Goal: Task Accomplishment & Management: Manage account settings

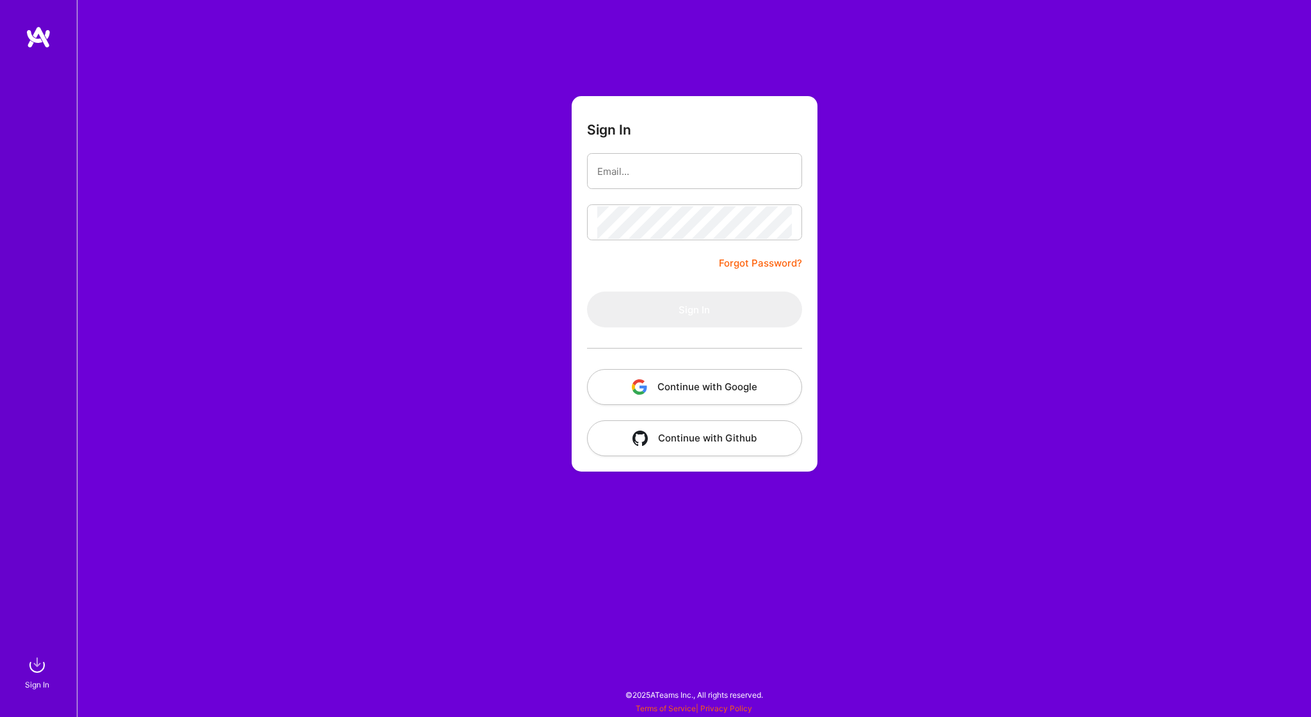
click at [720, 371] on button "Continue with Google" at bounding box center [694, 387] width 215 height 36
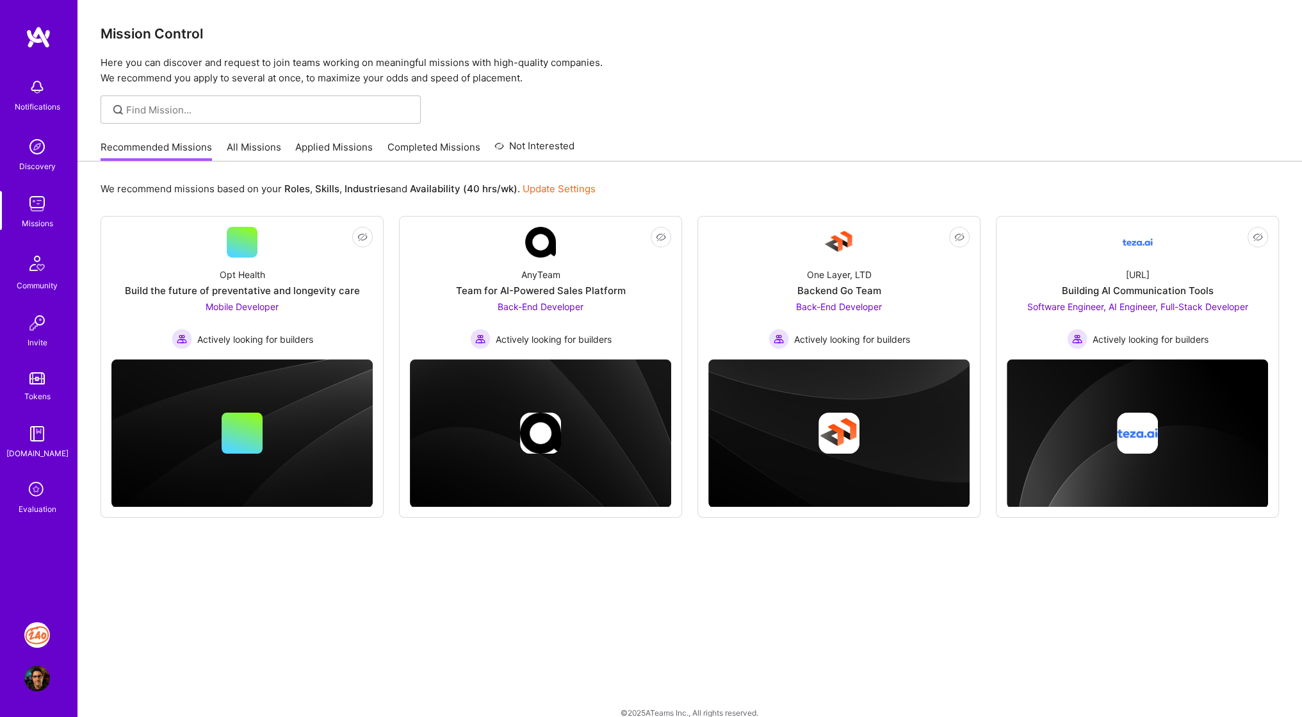
click at [40, 634] on img at bounding box center [37, 635] width 26 height 26
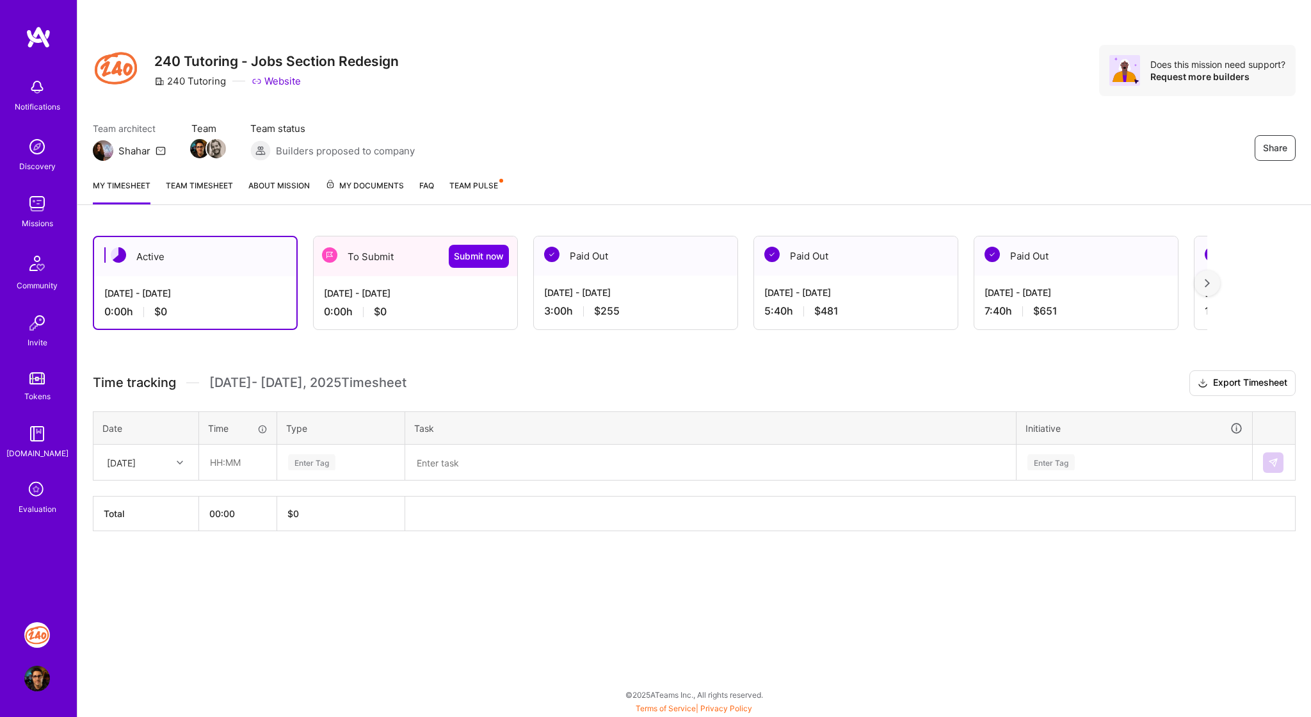
click at [381, 286] on div "[DATE] - [DATE]" at bounding box center [415, 292] width 183 height 13
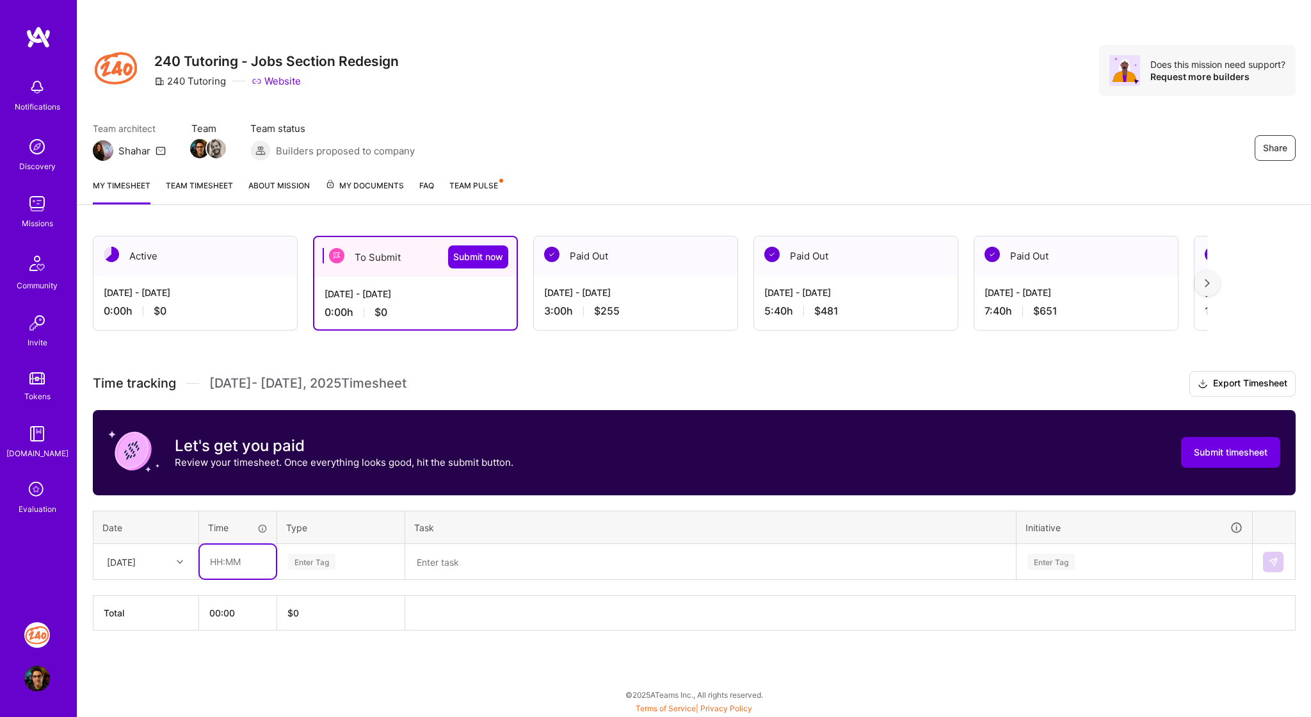
click at [248, 558] on input "text" at bounding box center [238, 561] width 76 height 34
type input "01:00"
click at [310, 558] on div "Enter Tag" at bounding box center [311, 561] width 47 height 20
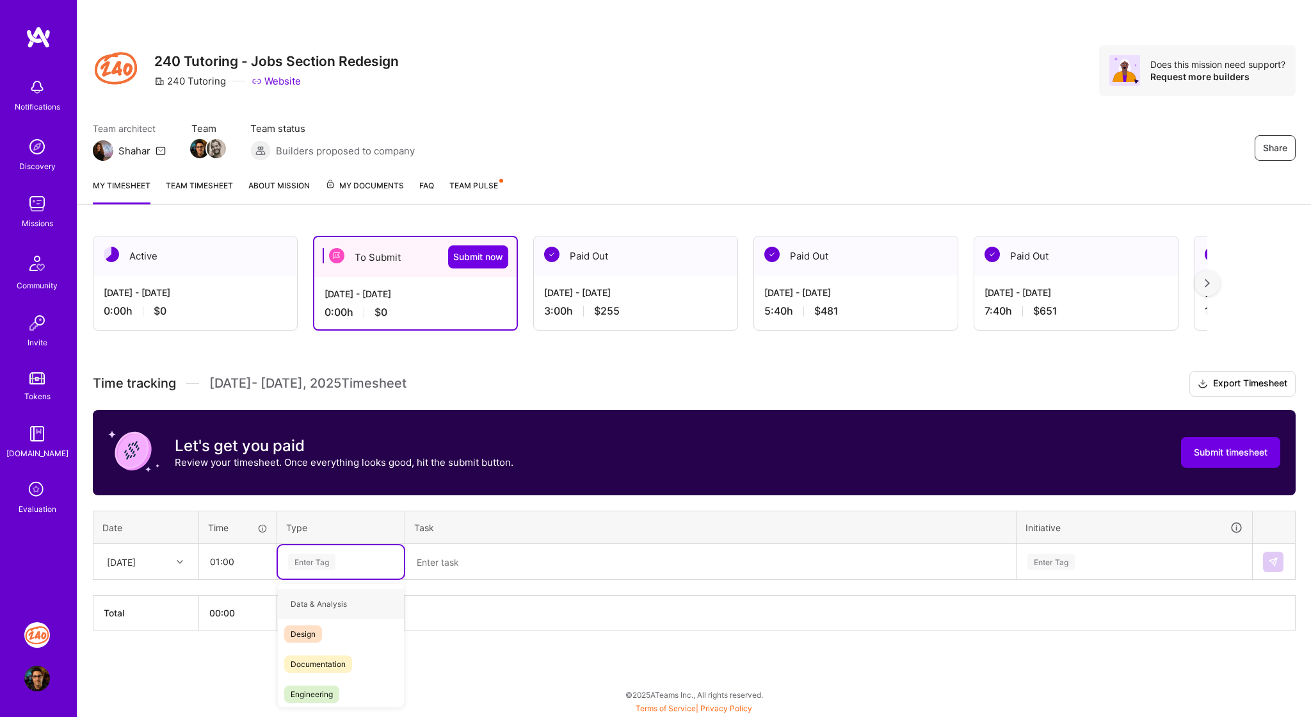
type input "e"
click at [310, 649] on div "Engineering" at bounding box center [341, 664] width 126 height 30
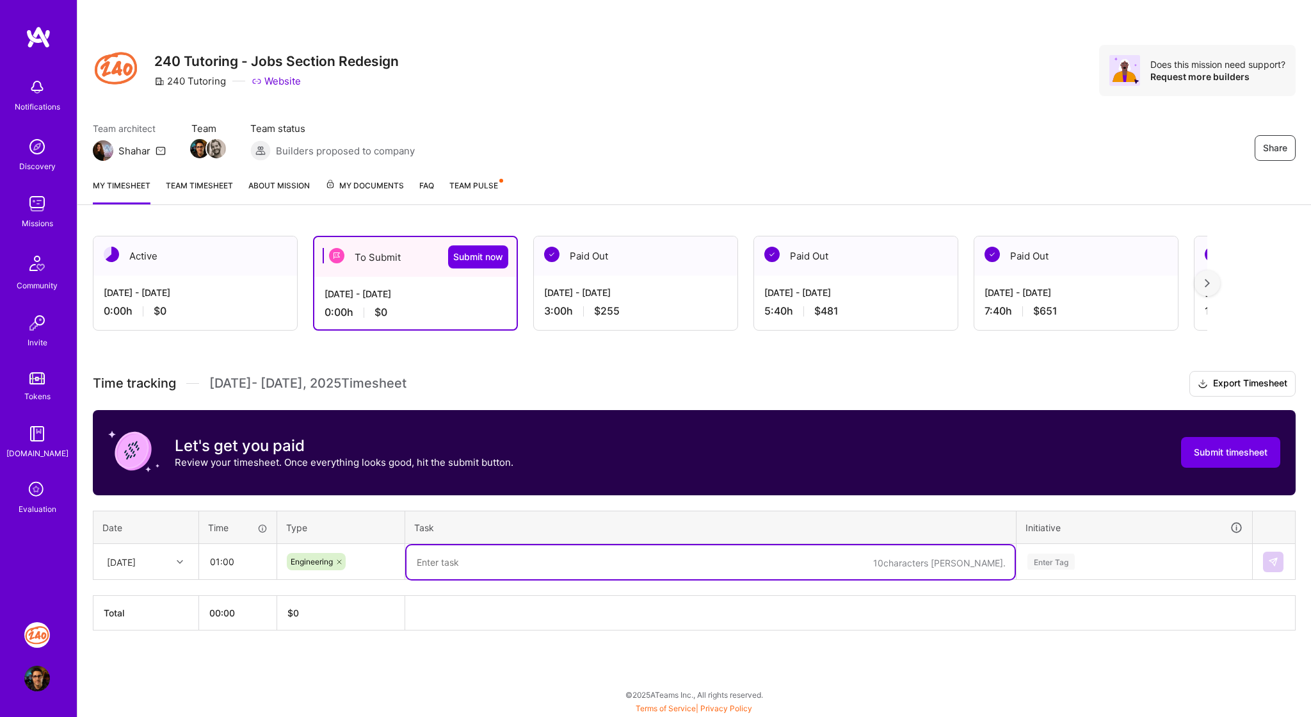
click at [508, 559] on textarea at bounding box center [711, 562] width 608 height 34
paste textarea "240 certification website, updates"
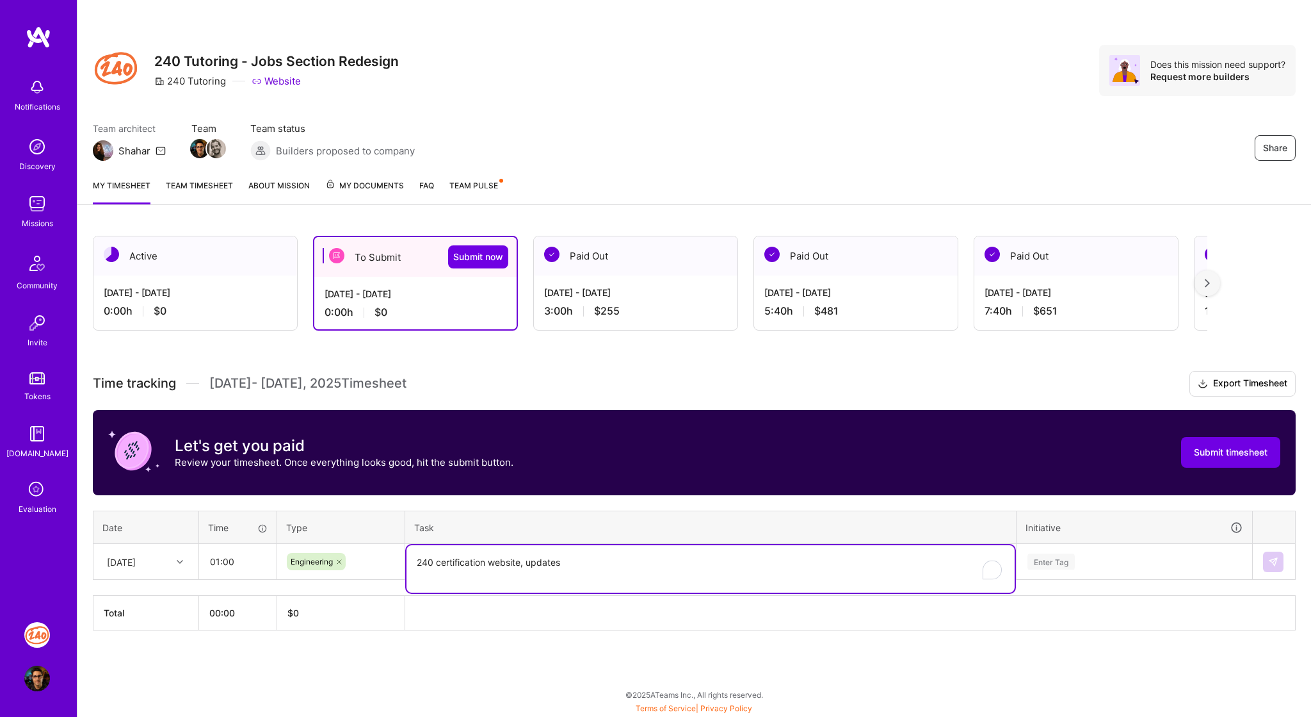
type textarea "240 certification website, updates"
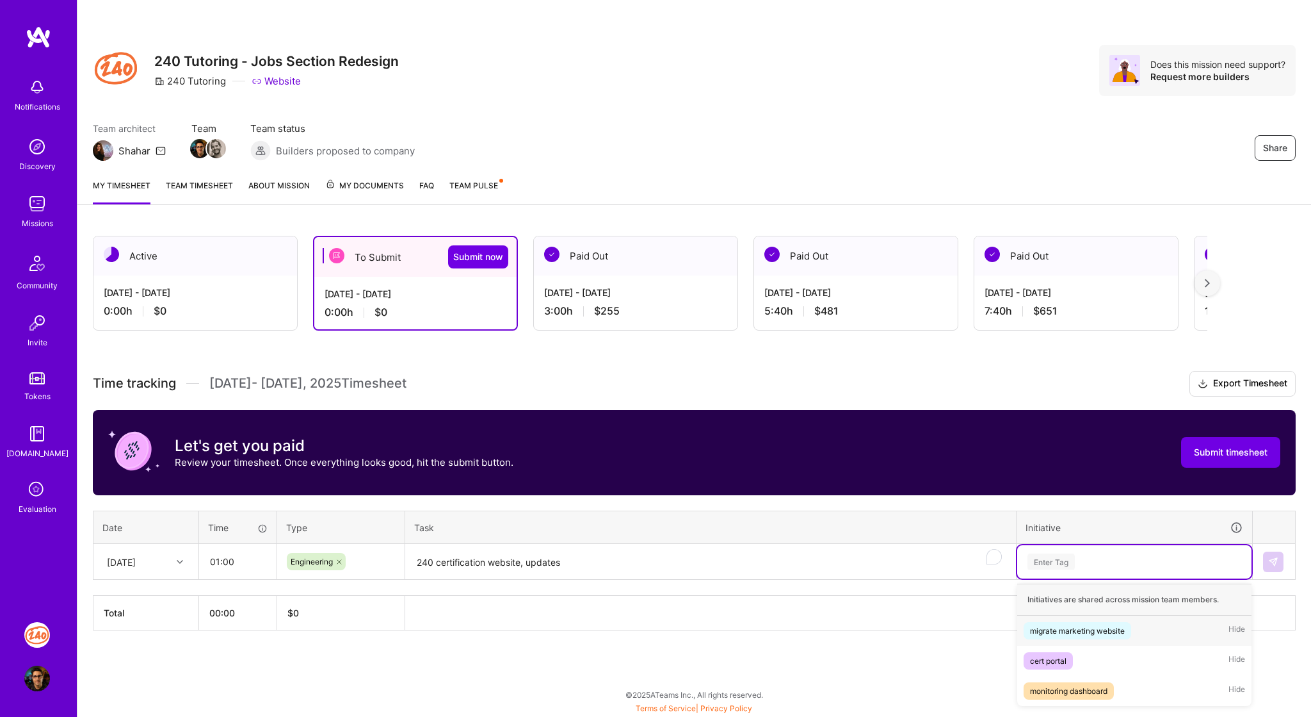
click at [1087, 555] on div "Enter Tag" at bounding box center [1134, 561] width 216 height 16
click at [1083, 632] on div "migrate marketing website" at bounding box center [1077, 630] width 95 height 13
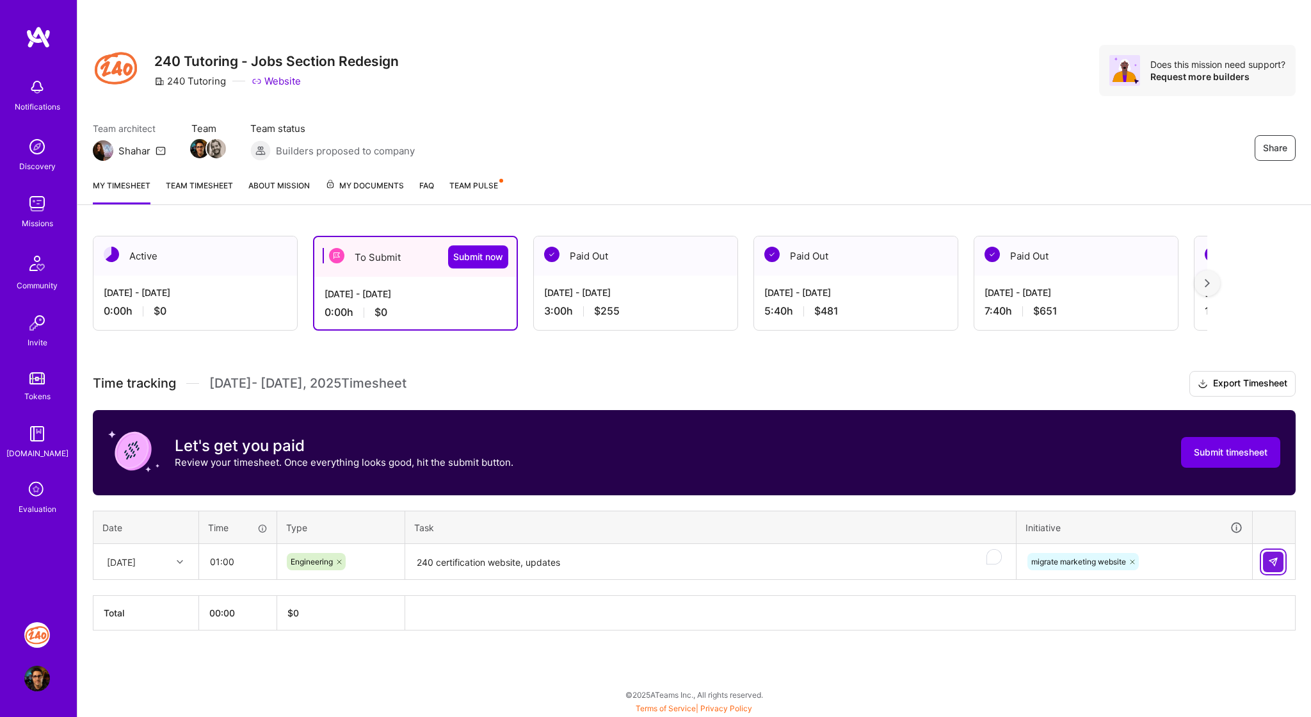
click at [1276, 556] on img at bounding box center [1273, 561] width 10 height 10
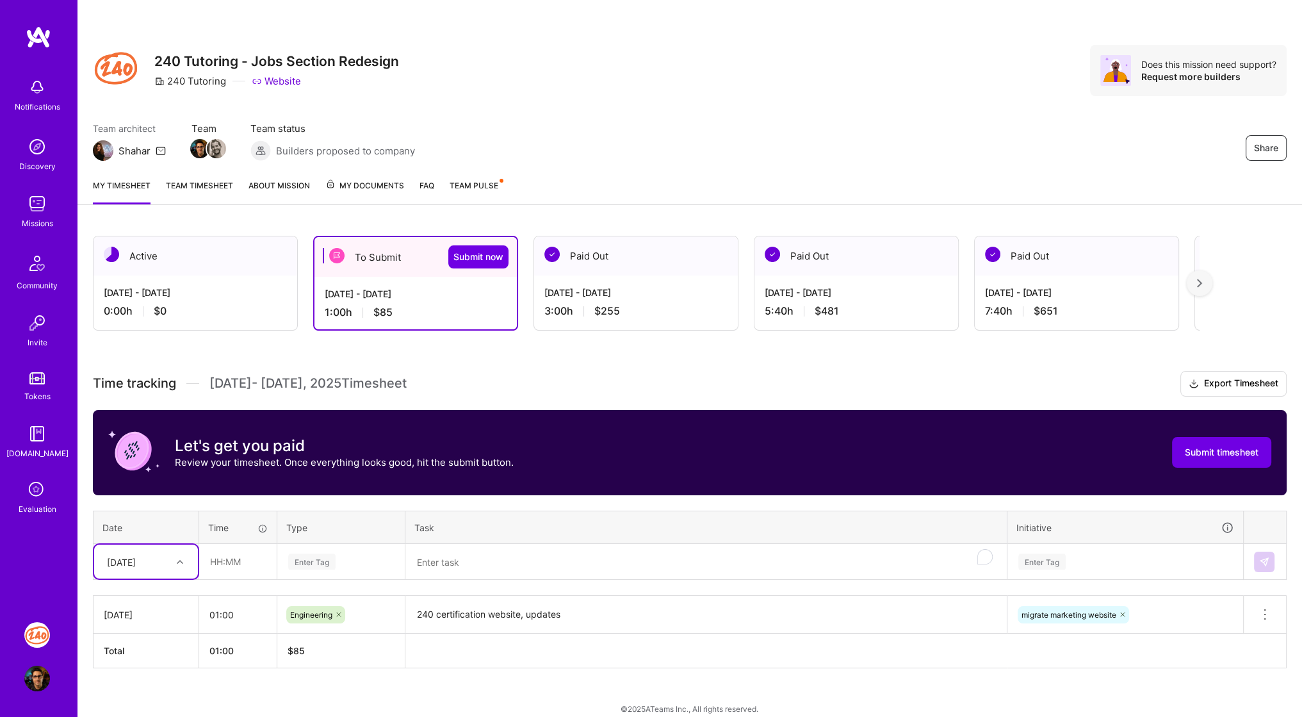
scroll to position [12, 0]
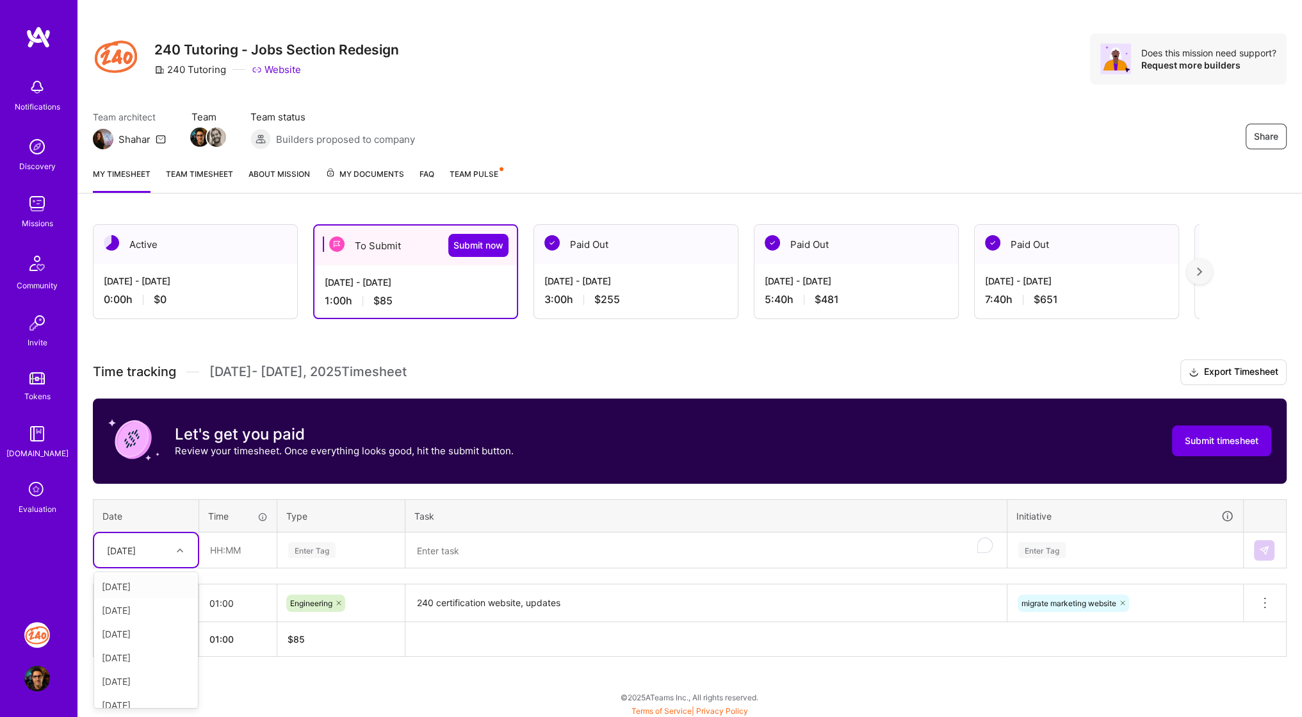
click at [167, 542] on div "[DATE]" at bounding box center [136, 549] width 71 height 21
click at [143, 585] on div "[DATE]" at bounding box center [146, 586] width 104 height 24
click at [218, 550] on input "text" at bounding box center [238, 550] width 76 height 34
type input "01:40"
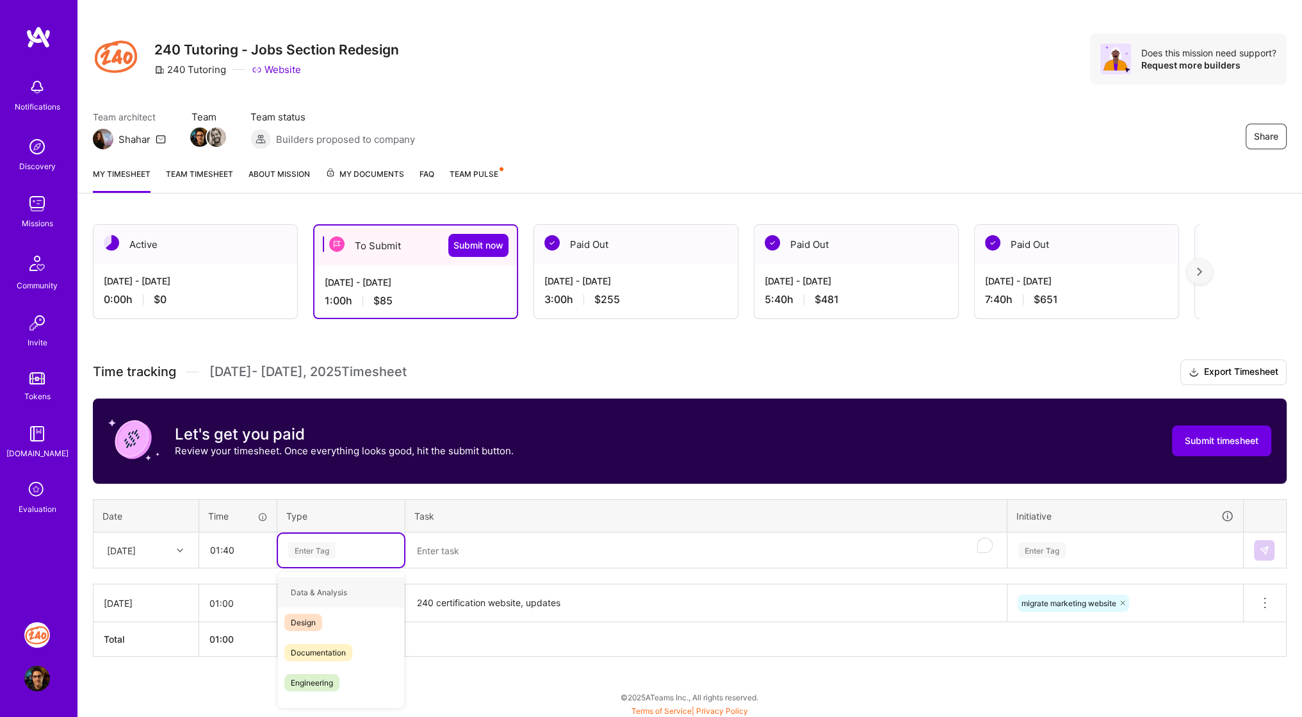
type input "e"
click at [295, 648] on span "Engineering" at bounding box center [311, 652] width 55 height 17
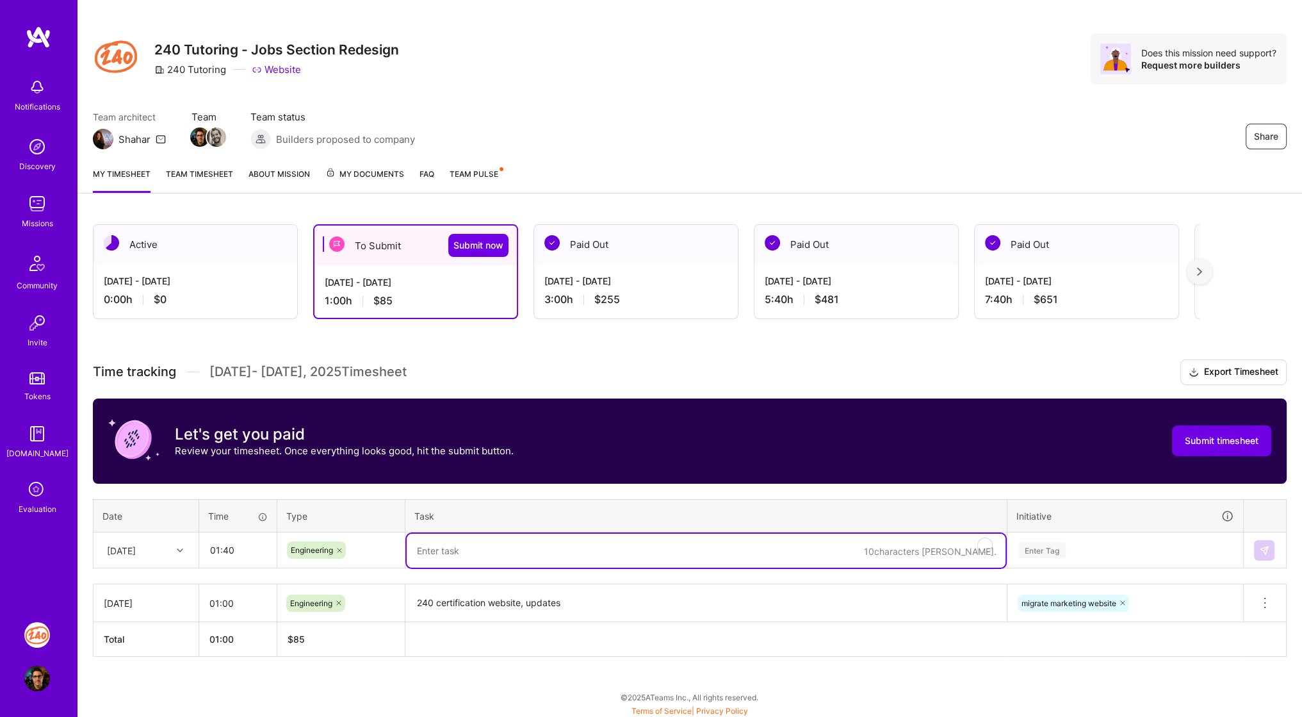
paste textarea "240 certification and 240 tutoring"
click at [453, 553] on textarea "240 certification and 240 tutoring" at bounding box center [706, 550] width 599 height 34
type textarea "240 certification and 240 tutoring"
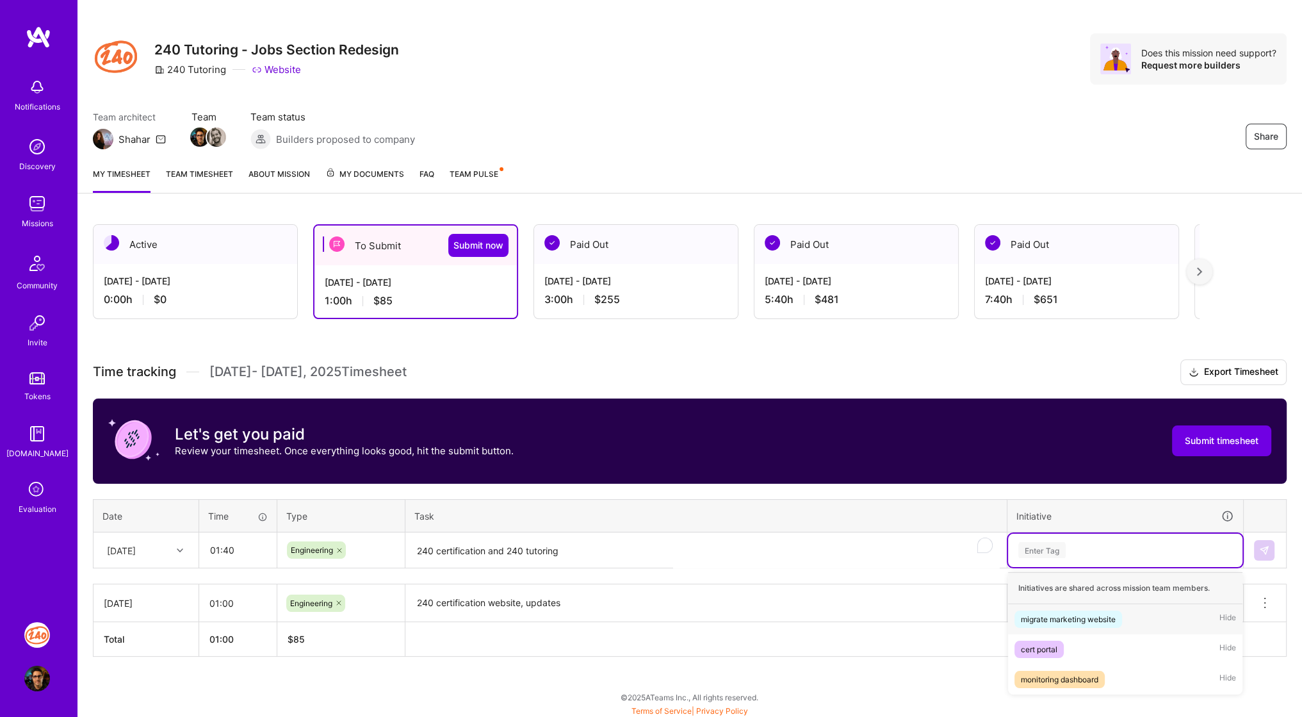
click at [1051, 540] on div "Enter Tag" at bounding box center [1041, 550] width 47 height 20
click at [1064, 610] on span "migrate marketing website" at bounding box center [1068, 618] width 108 height 17
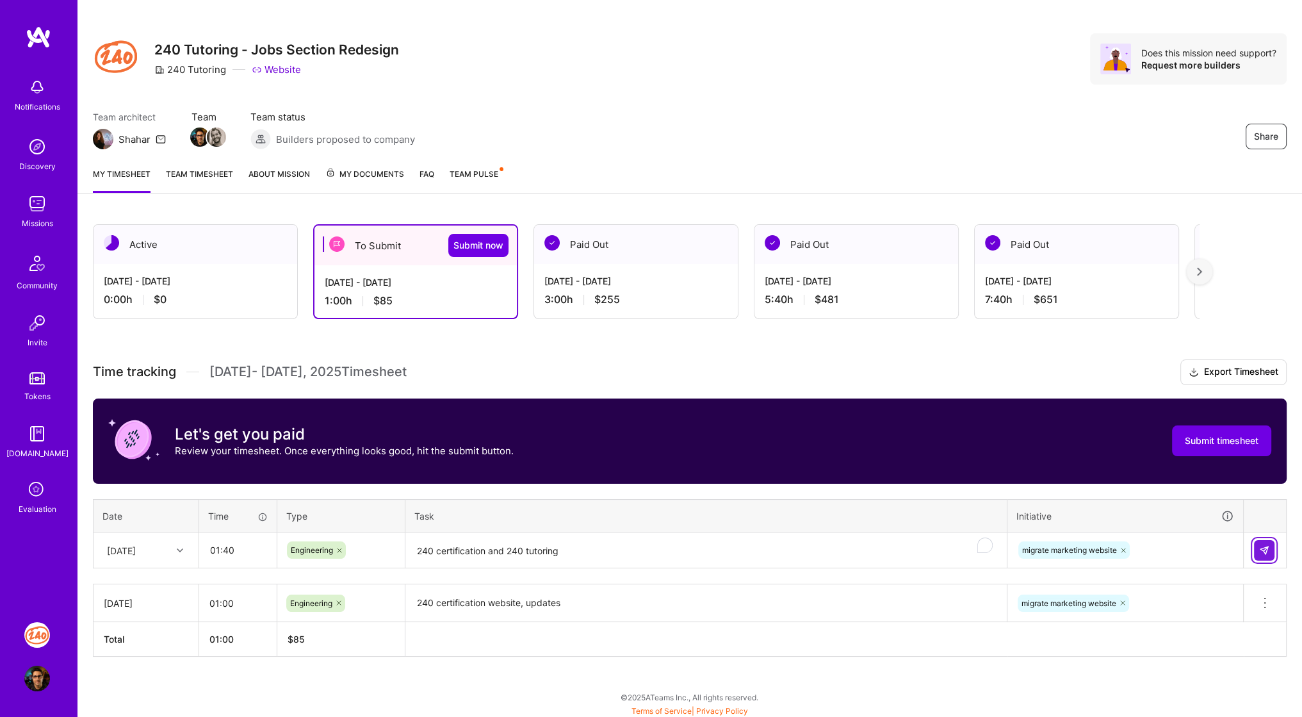
click at [1263, 542] on button at bounding box center [1264, 550] width 20 height 20
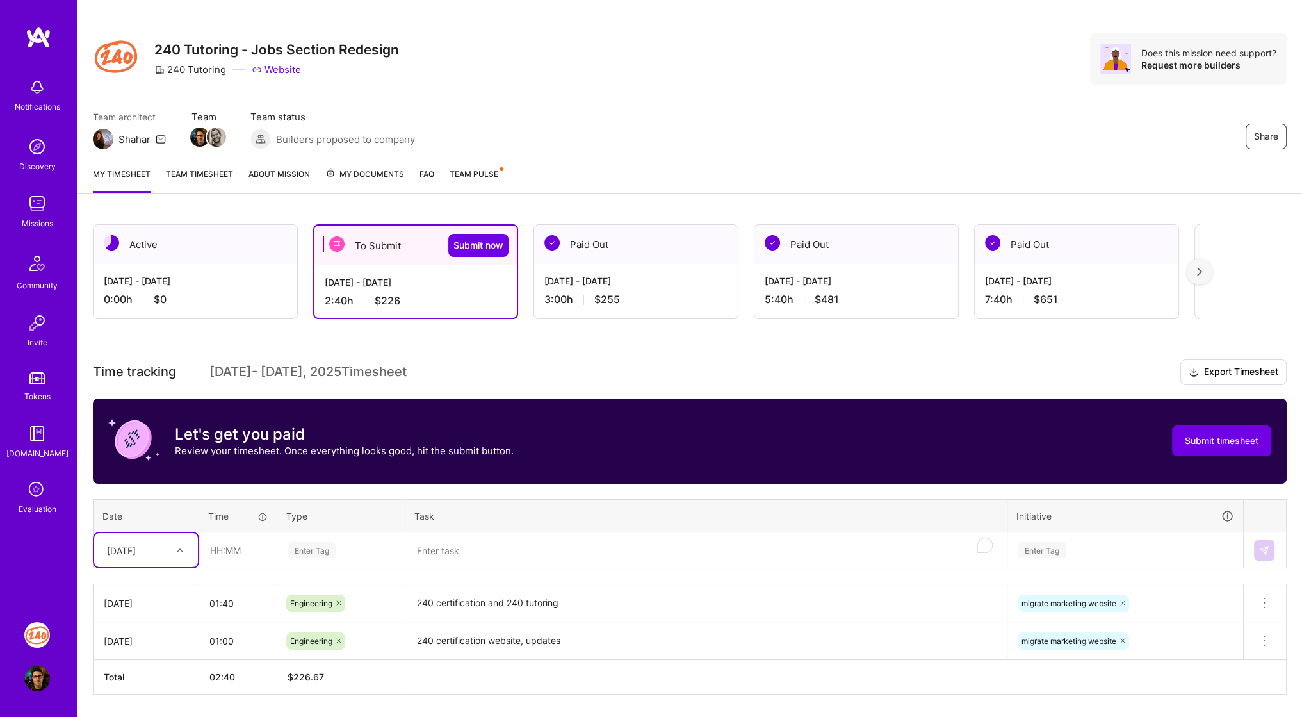
scroll to position [49, 0]
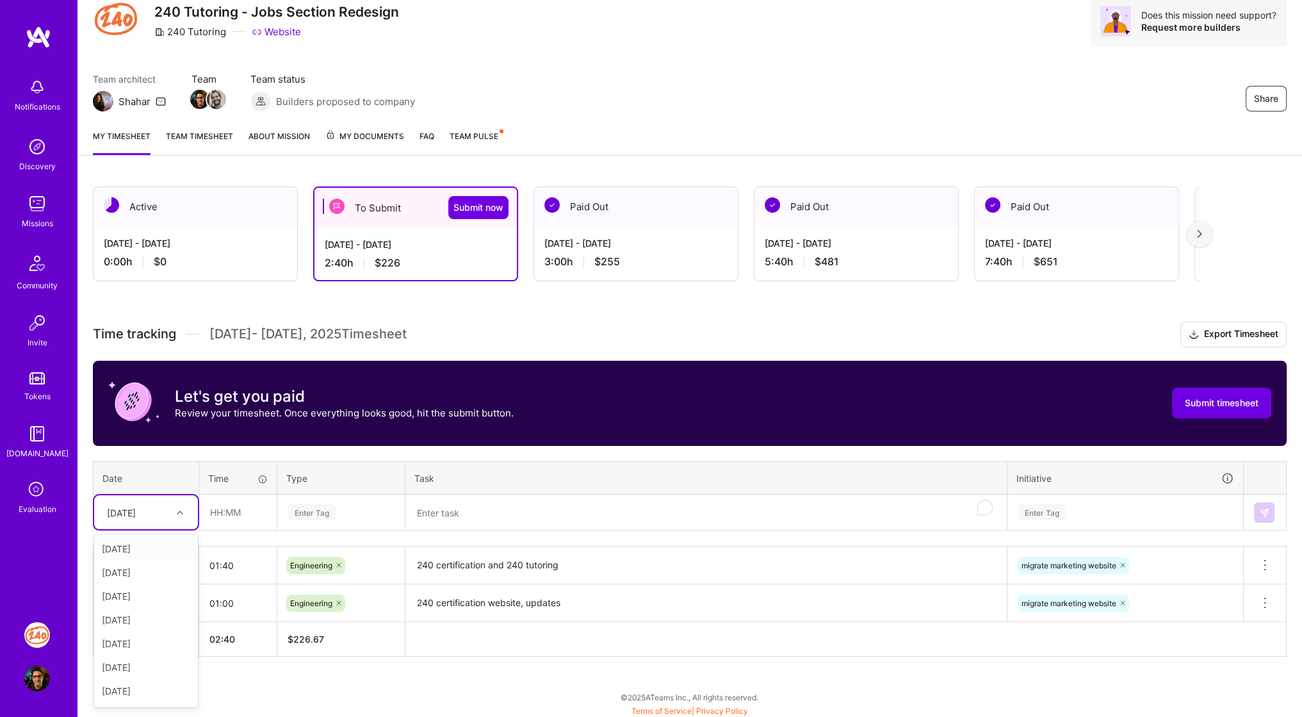
click at [158, 529] on div "option [DATE], selected. option [DATE] focused, 1 of 15. 14 results available. …" at bounding box center [146, 512] width 104 height 34
click at [137, 591] on div "[DATE]" at bounding box center [146, 596] width 104 height 24
click at [232, 503] on input "2" at bounding box center [238, 512] width 76 height 34
type input "02:00"
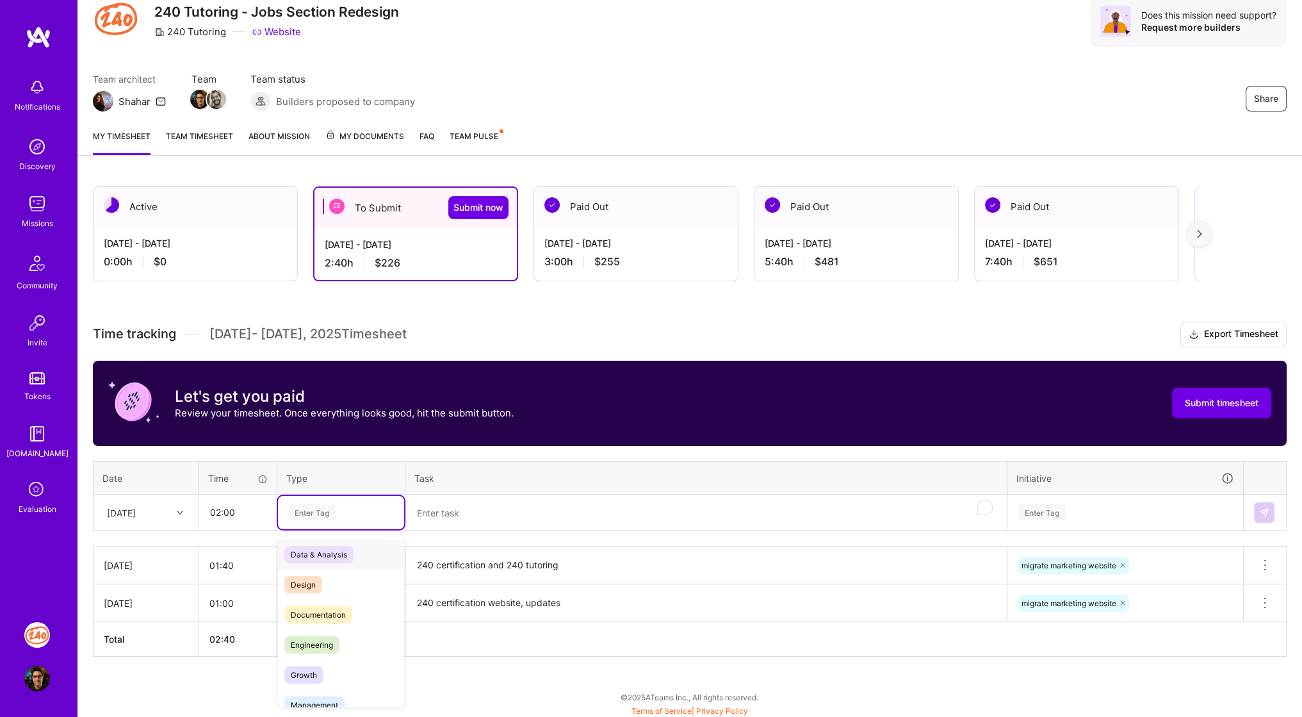
click at [323, 515] on div "Enter Tag" at bounding box center [311, 512] width 47 height 20
type input "e"
click at [307, 609] on span "Engineering" at bounding box center [311, 614] width 55 height 17
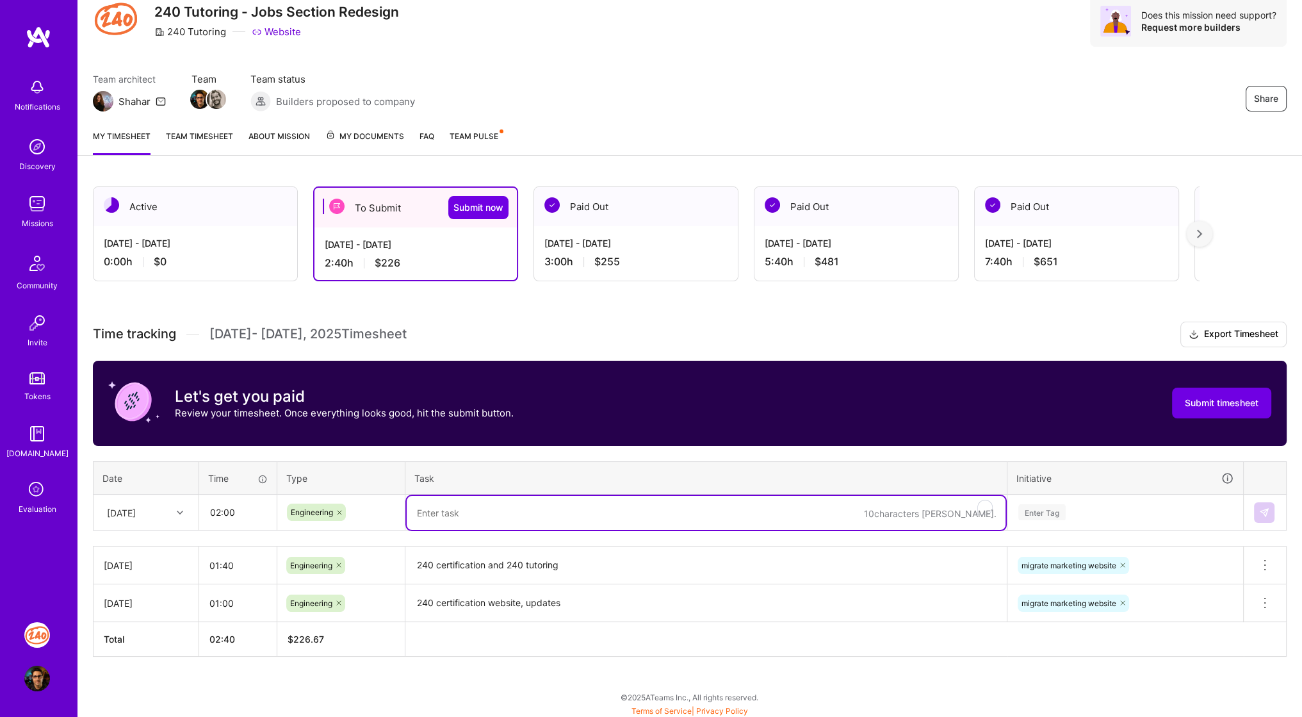
paste textarea "Catalog hero section V2 Listing V2"
click at [503, 514] on textarea "Catalog hero section V2 Listing V2" at bounding box center [706, 513] width 599 height 34
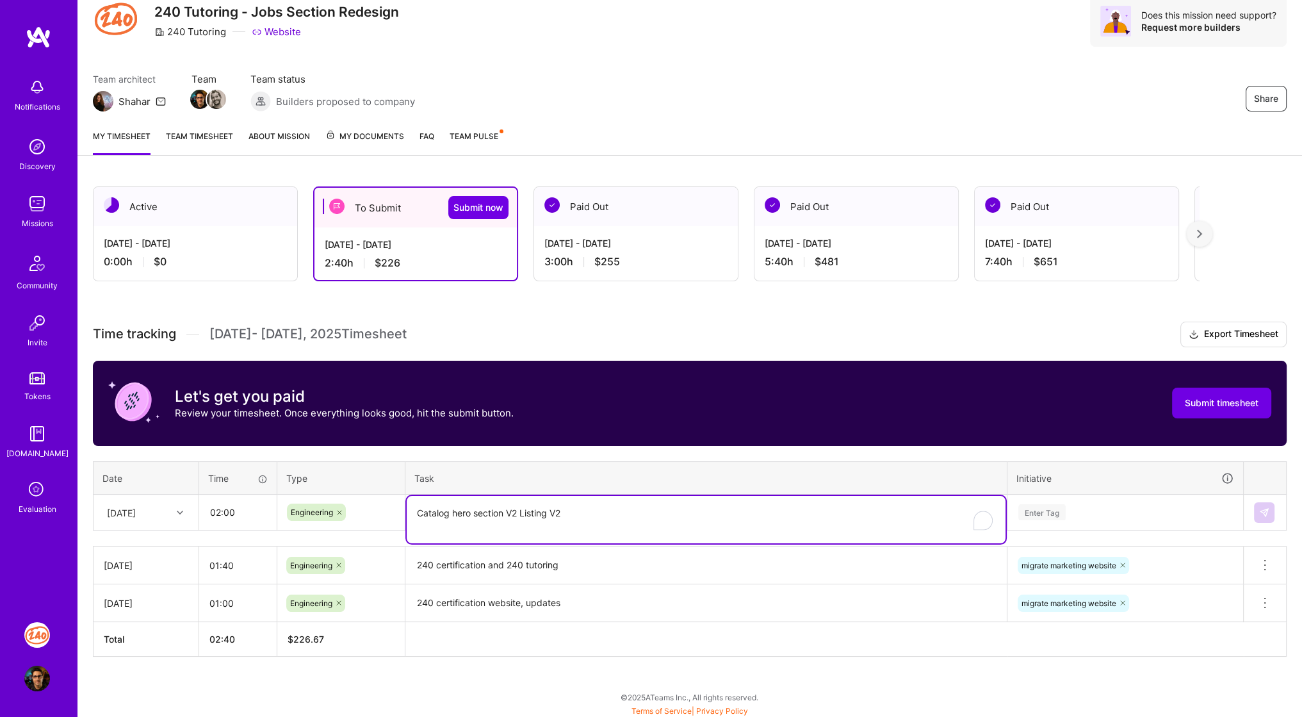
type textarea "Catalog hero section V2 Listing V2"
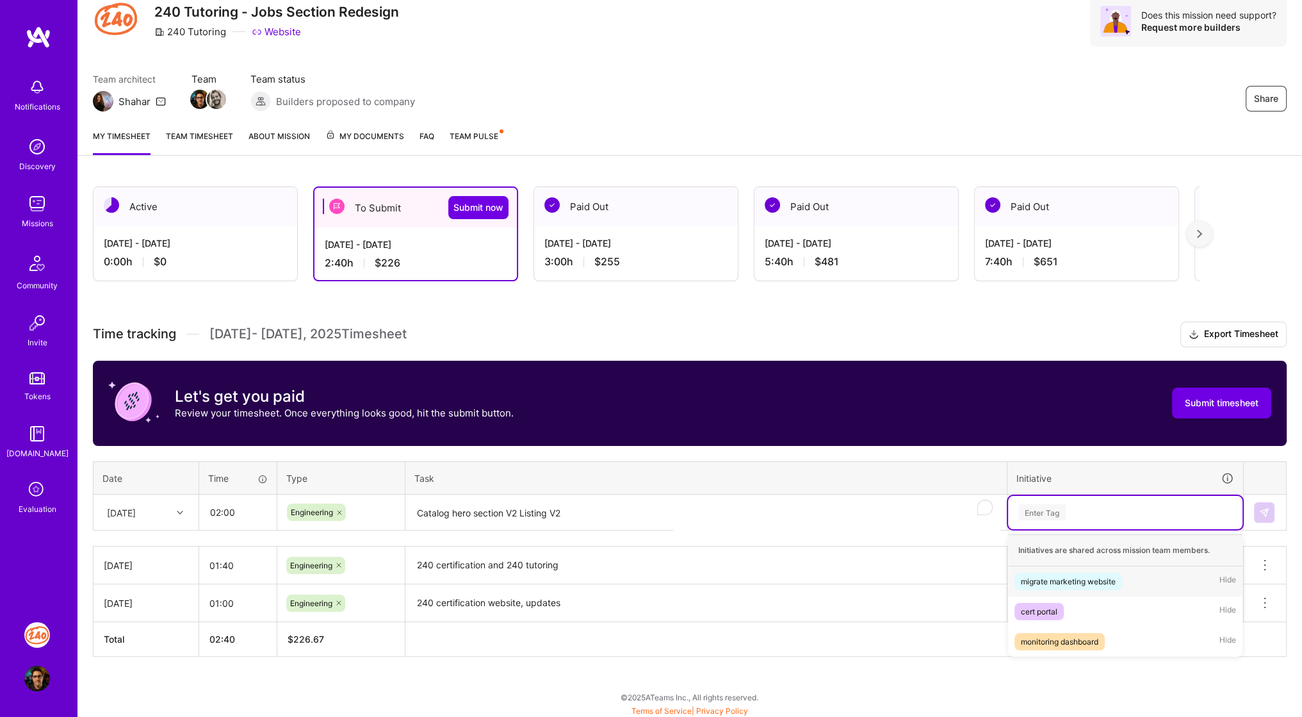
click at [1033, 510] on div "Enter Tag" at bounding box center [1041, 512] width 47 height 20
click at [1055, 574] on div "migrate marketing website" at bounding box center [1068, 580] width 95 height 13
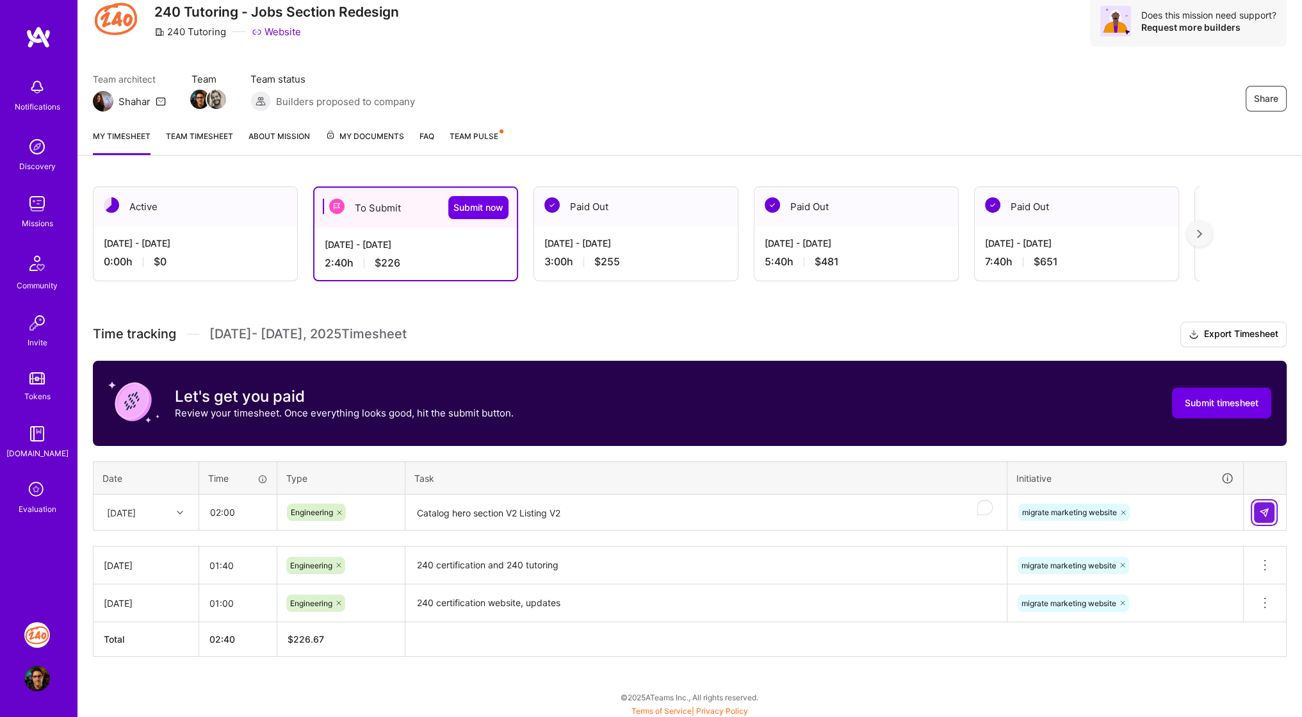
click at [1263, 509] on img at bounding box center [1264, 512] width 10 height 10
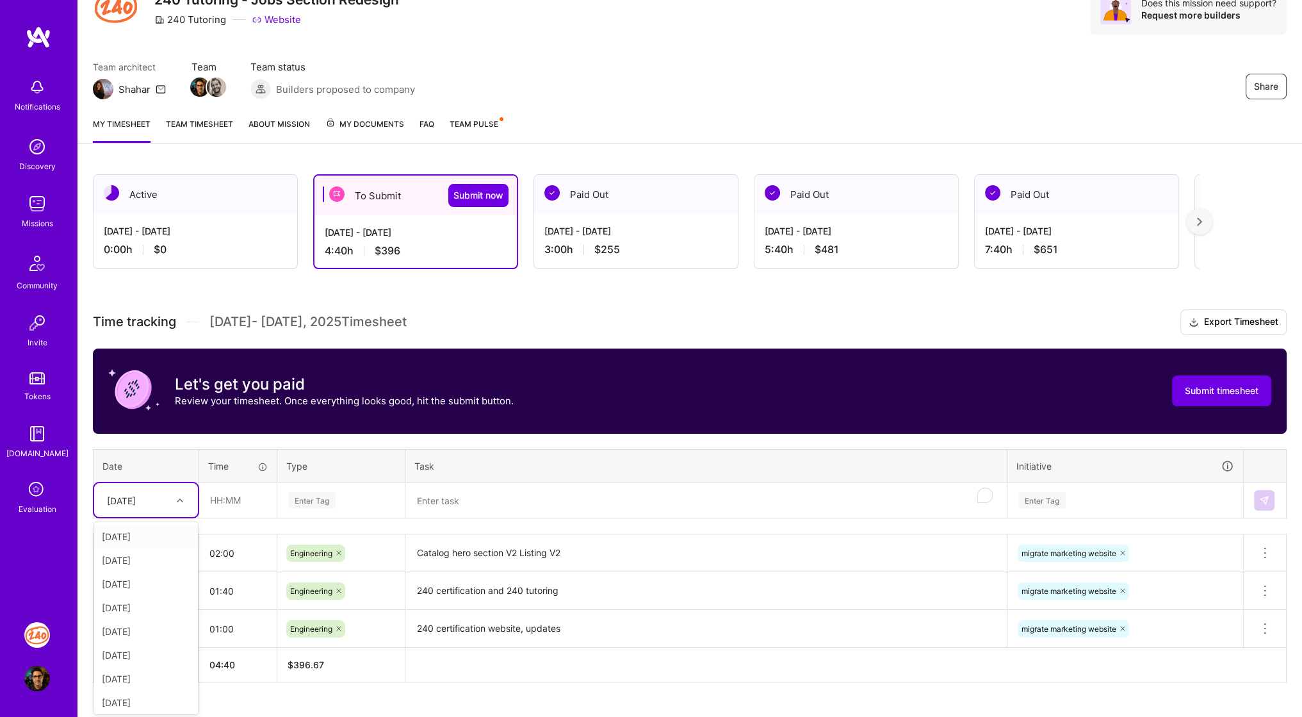
scroll to position [62, 0]
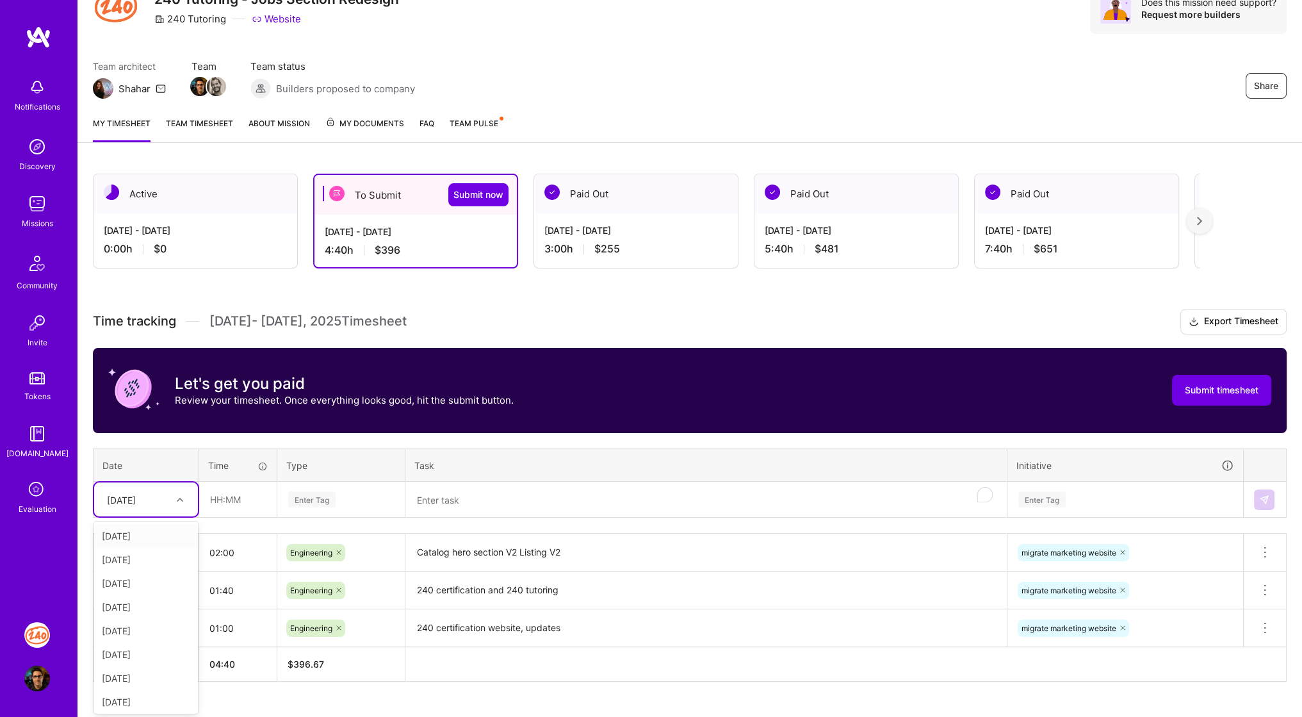
click at [178, 518] on div "Time tracking [DATE] - [DATE] Timesheet Export Timesheet Let's get you paid Rev…" at bounding box center [690, 495] width 1194 height 373
click at [143, 629] on div "[DATE]" at bounding box center [146, 634] width 104 height 24
click at [231, 495] on input "2" at bounding box center [238, 499] width 76 height 34
type input "02:00"
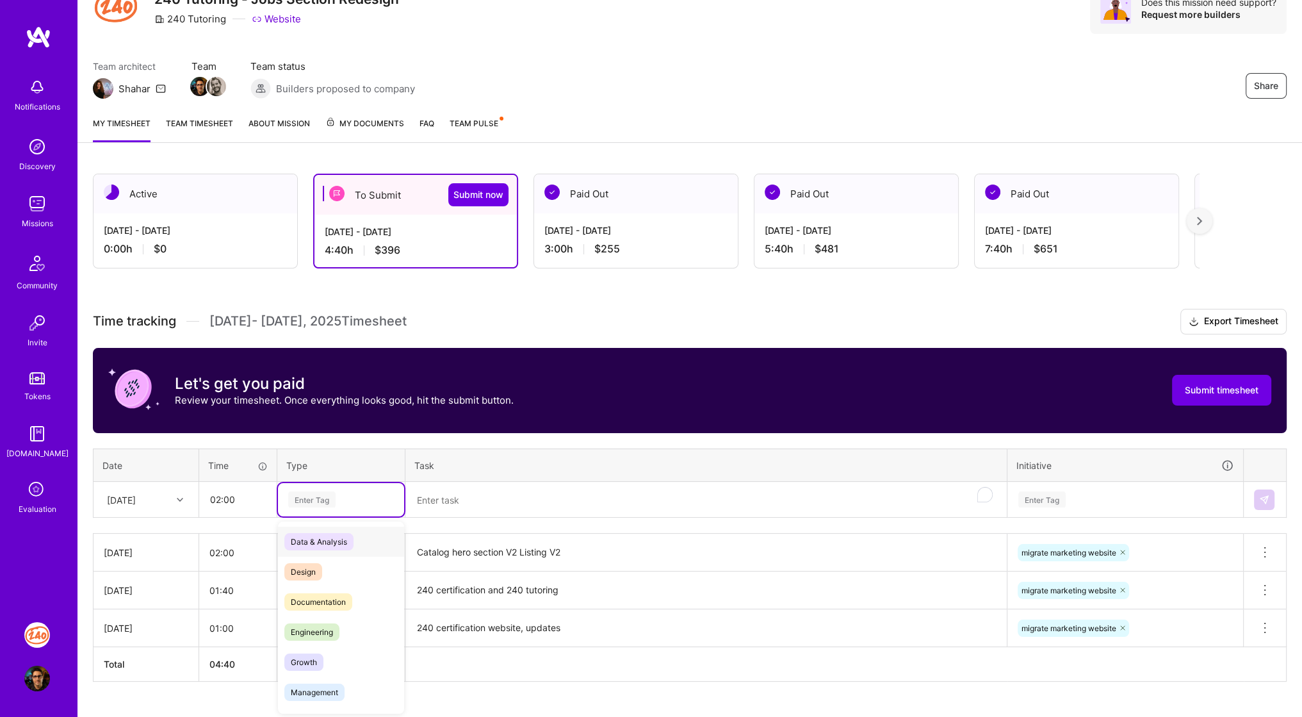
click at [362, 487] on div "Enter Tag" at bounding box center [341, 499] width 126 height 33
type input "e"
click at [348, 587] on div "Engineering" at bounding box center [341, 602] width 126 height 30
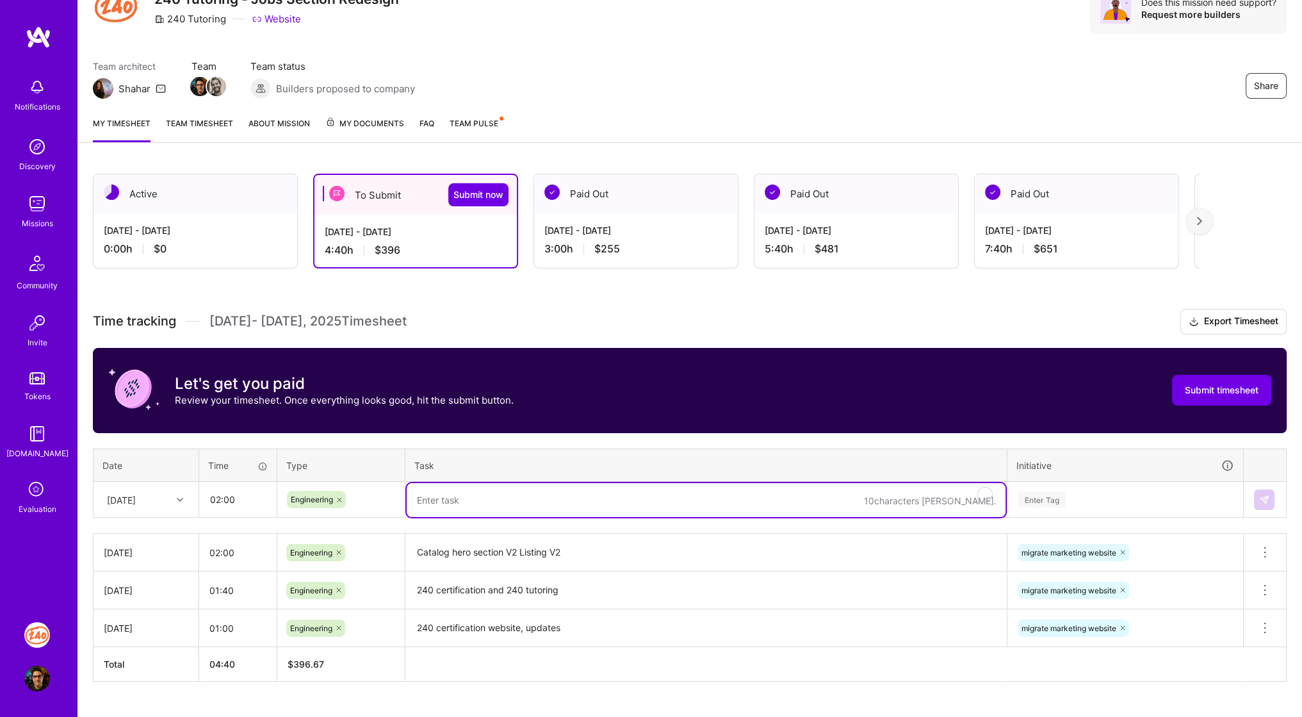
paste textarea "240 tutoring updates"
click at [494, 497] on textarea "240 tutoring updates" at bounding box center [706, 500] width 599 height 34
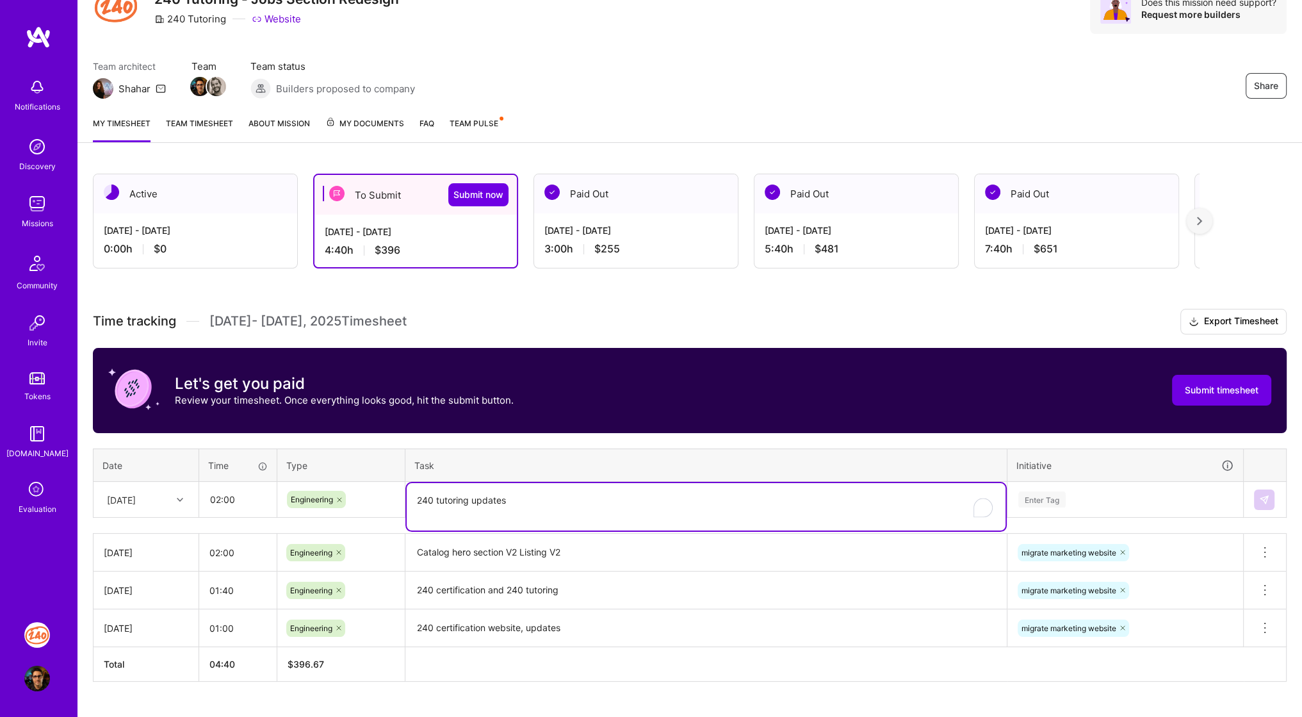
type textarea "240 tutoring updates"
click at [1139, 494] on div "Enter Tag" at bounding box center [1125, 499] width 216 height 16
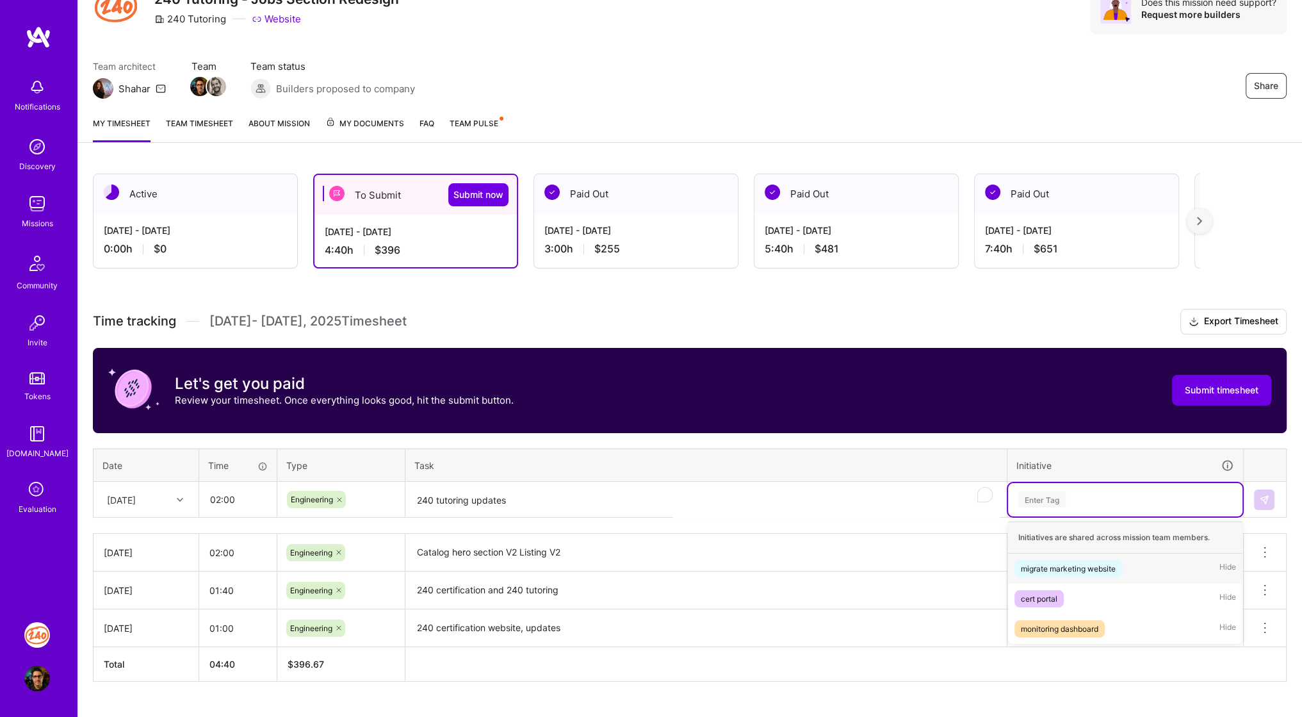
click at [1100, 556] on div "migrate marketing website Hide" at bounding box center [1125, 568] width 234 height 30
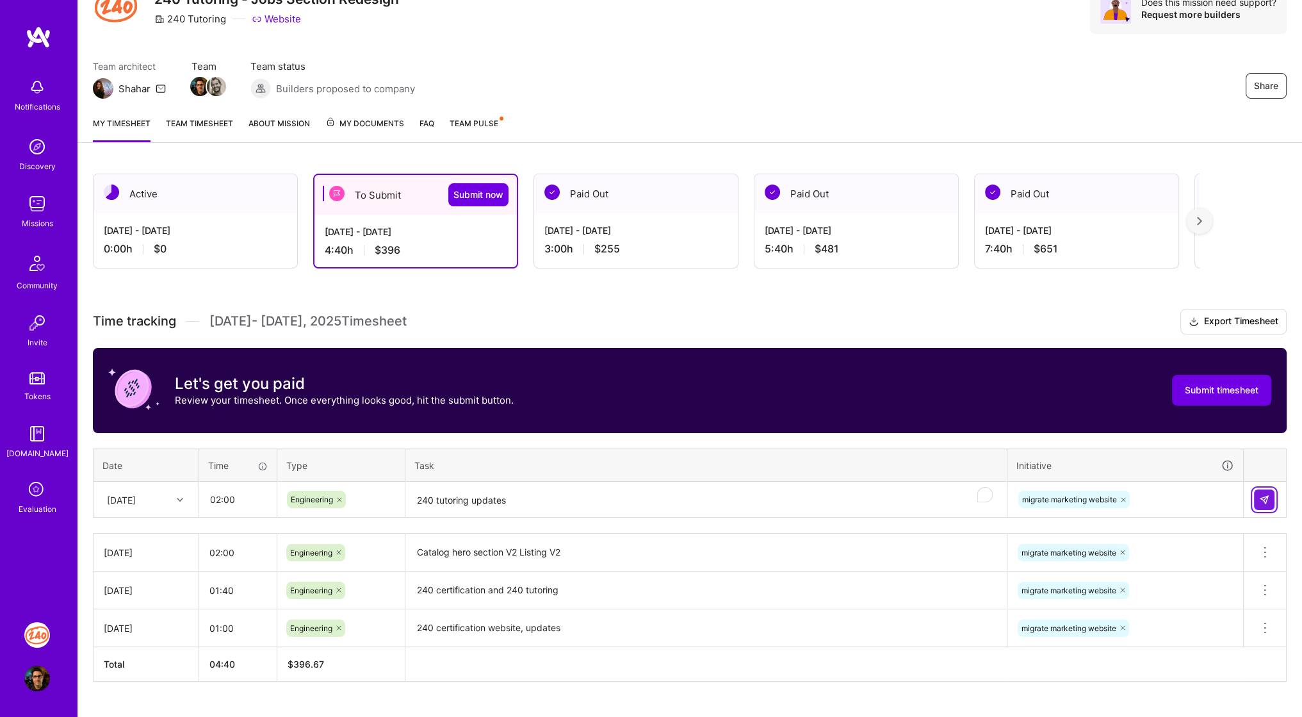
click at [1267, 494] on img at bounding box center [1264, 499] width 10 height 10
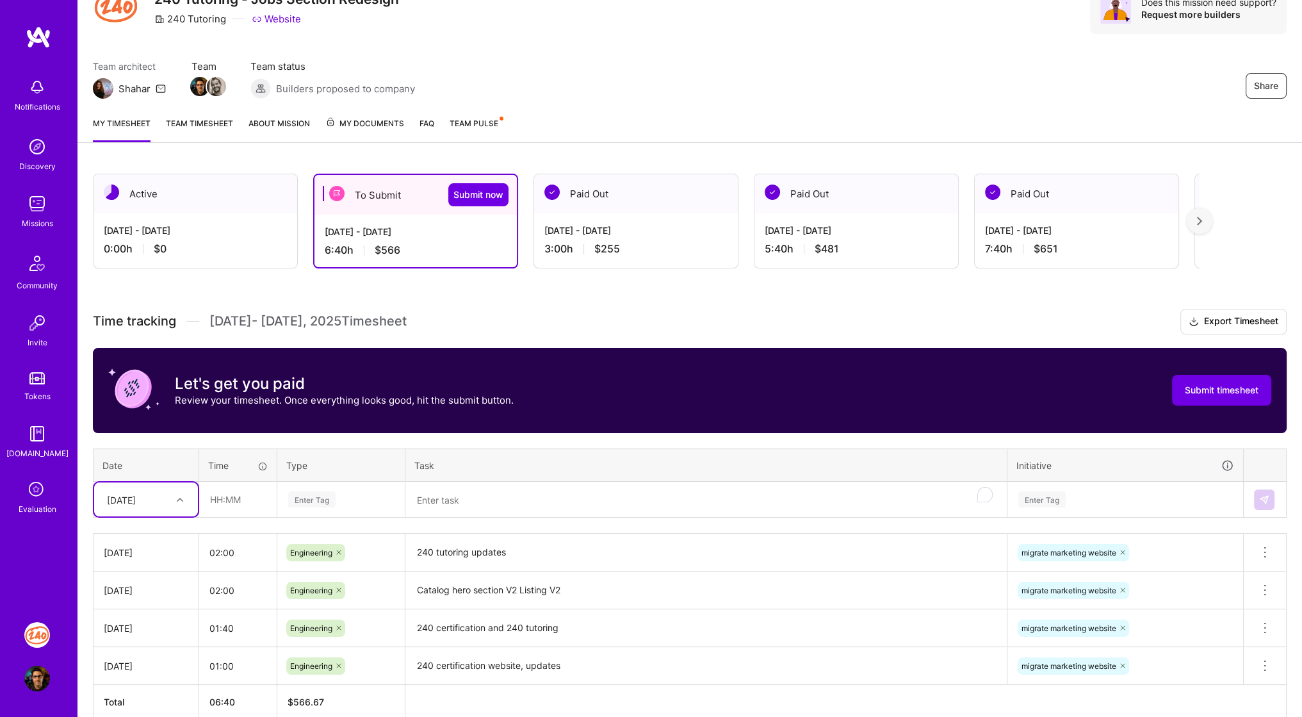
scroll to position [125, 0]
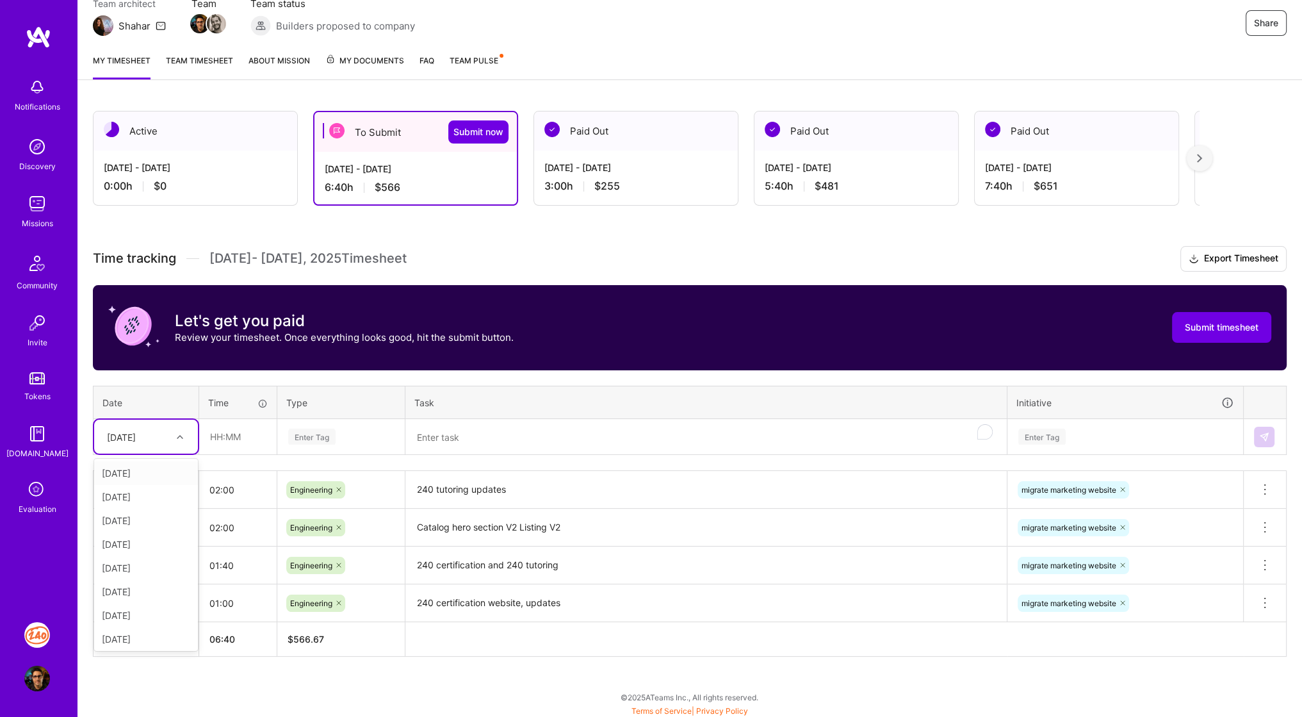
click at [179, 435] on icon at bounding box center [180, 437] width 6 height 6
click at [147, 615] on div "[DATE]" at bounding box center [146, 624] width 104 height 24
click at [236, 438] on input "1" at bounding box center [238, 436] width 76 height 34
type input "01:20"
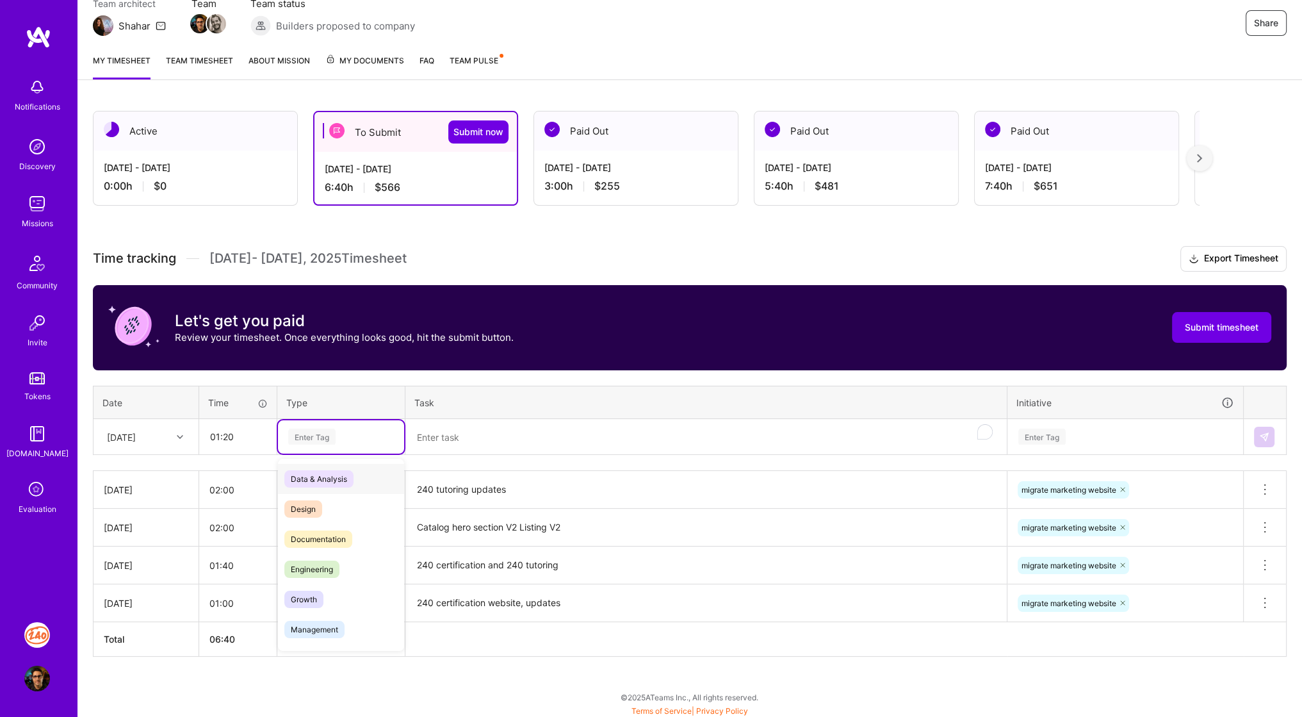
click at [312, 428] on div "Enter Tag" at bounding box center [311, 436] width 47 height 20
type input "e"
click at [302, 538] on span "Engineering" at bounding box center [311, 538] width 55 height 17
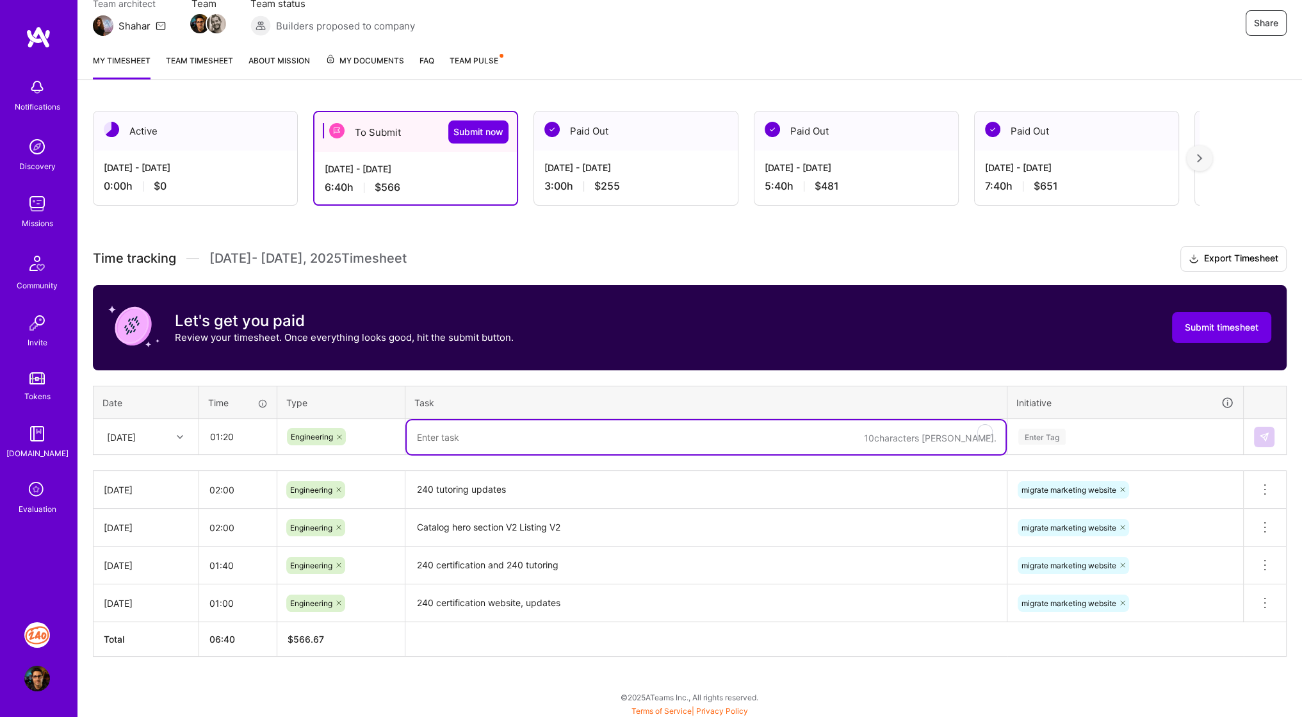
click at [478, 446] on textarea "To enrich screen reader interactions, please activate Accessibility in Grammarl…" at bounding box center [706, 437] width 599 height 34
paste textarea "Testing Zoho client, 240 Cert Website Integration don't have permisions to writ…"
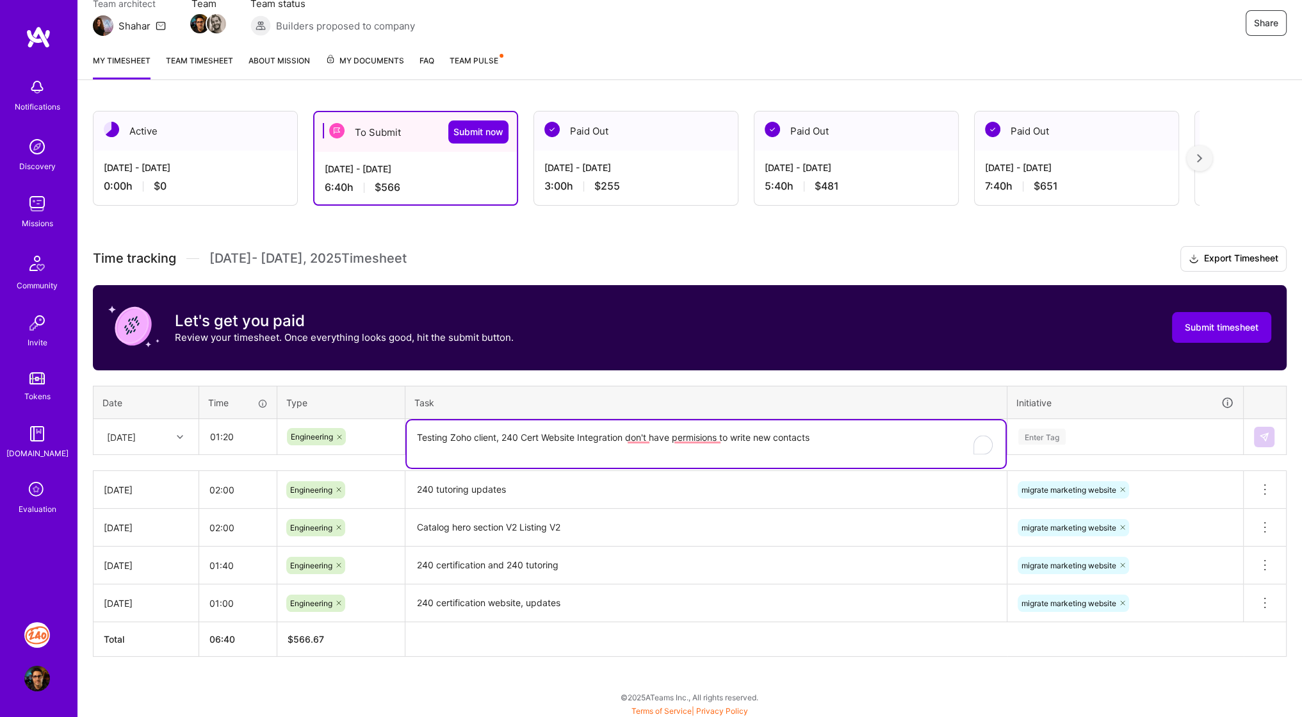
type textarea "Testing Zoho client, 240 Cert Website Integration don't have permisions to writ…"
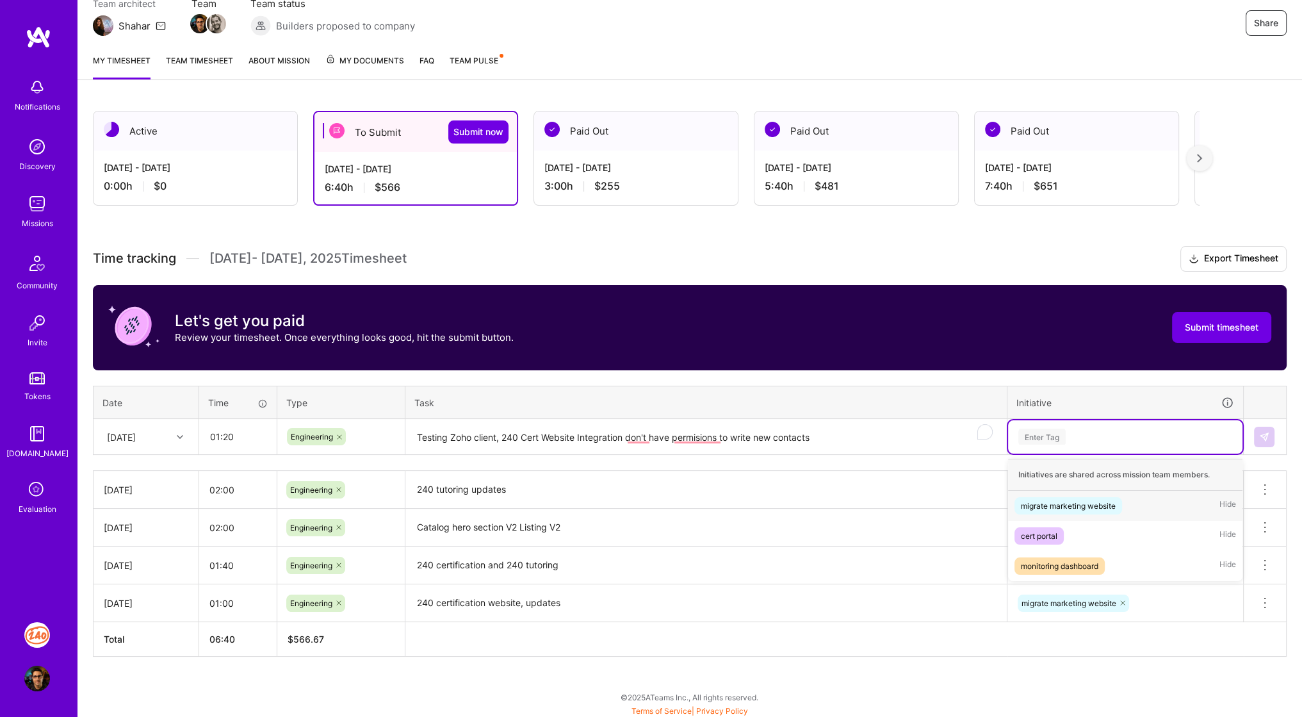
click at [1122, 443] on div "Enter Tag" at bounding box center [1125, 436] width 234 height 33
click at [1097, 499] on div "migrate marketing website" at bounding box center [1068, 505] width 95 height 13
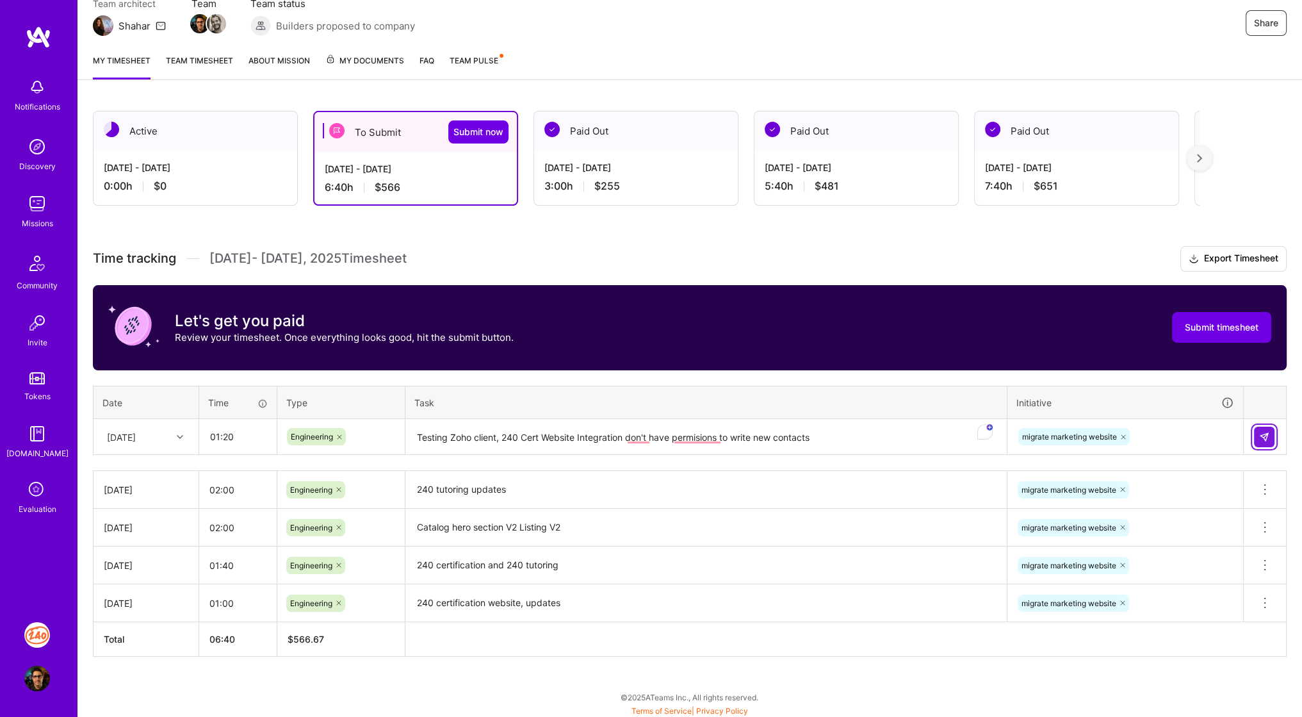
click at [1263, 432] on img at bounding box center [1264, 437] width 10 height 10
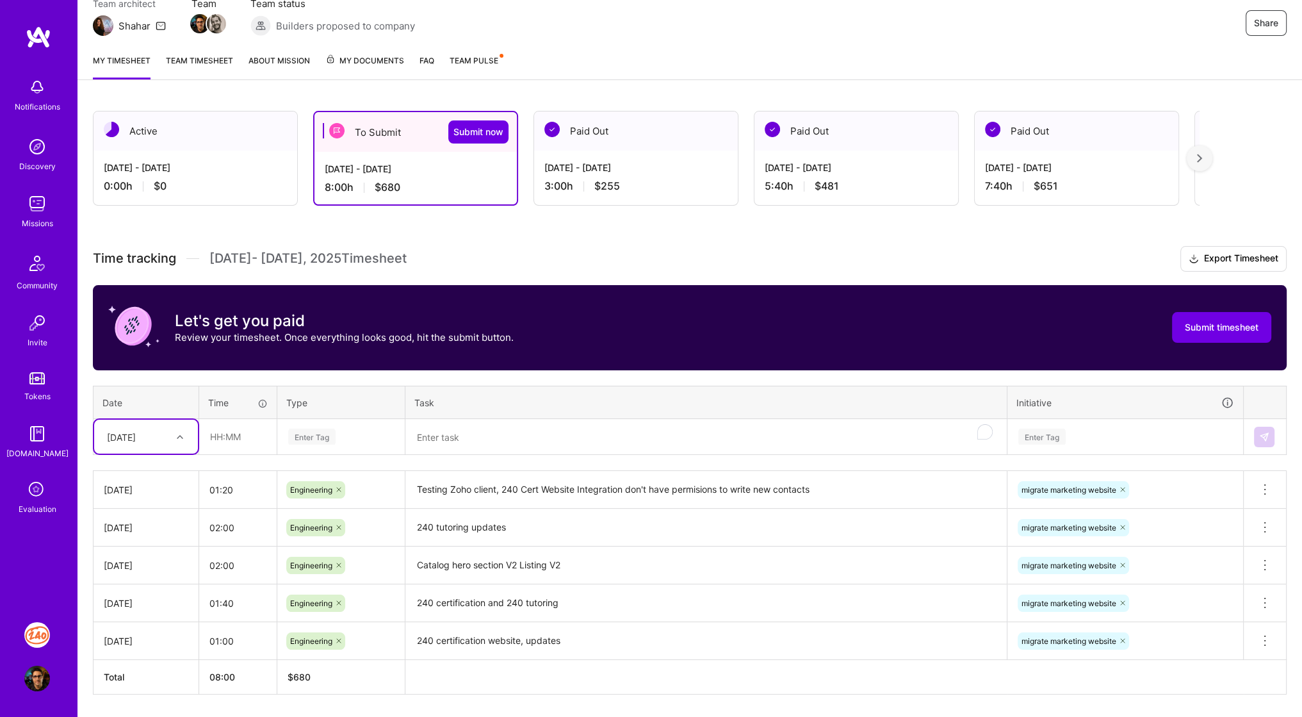
scroll to position [162, 0]
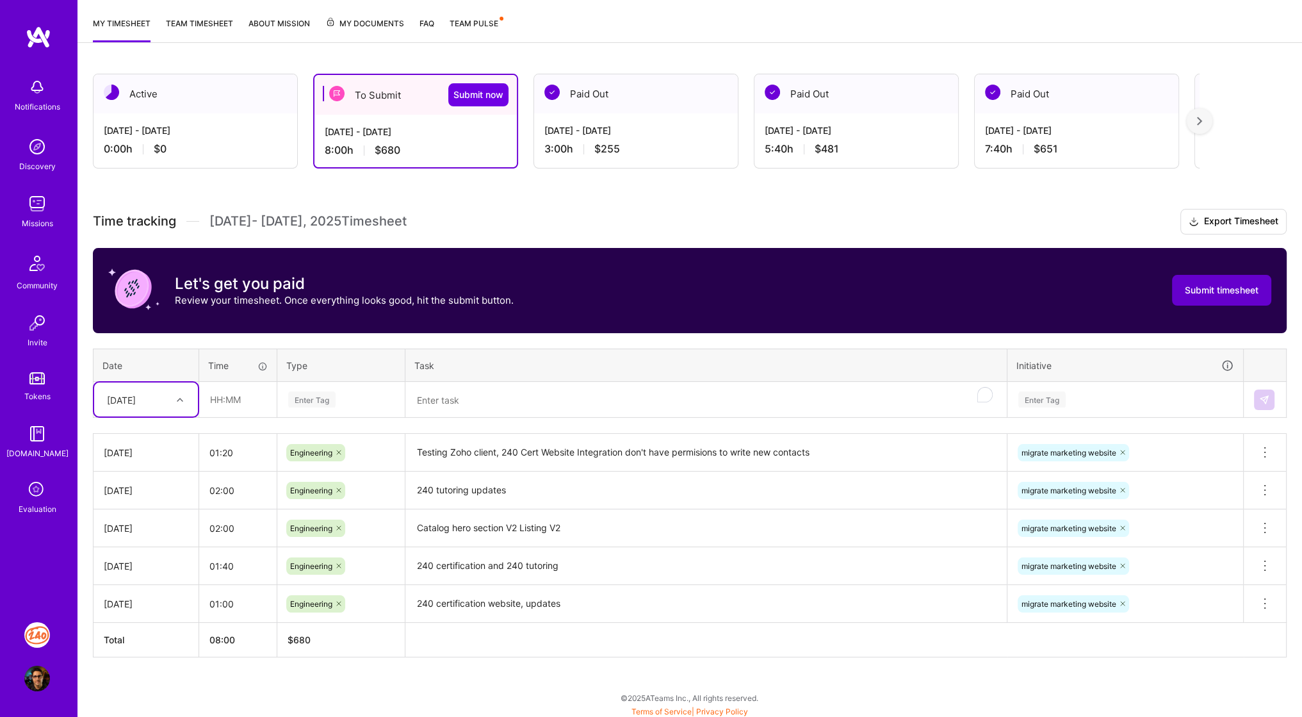
click at [1200, 281] on button "Submit timesheet" at bounding box center [1221, 290] width 99 height 31
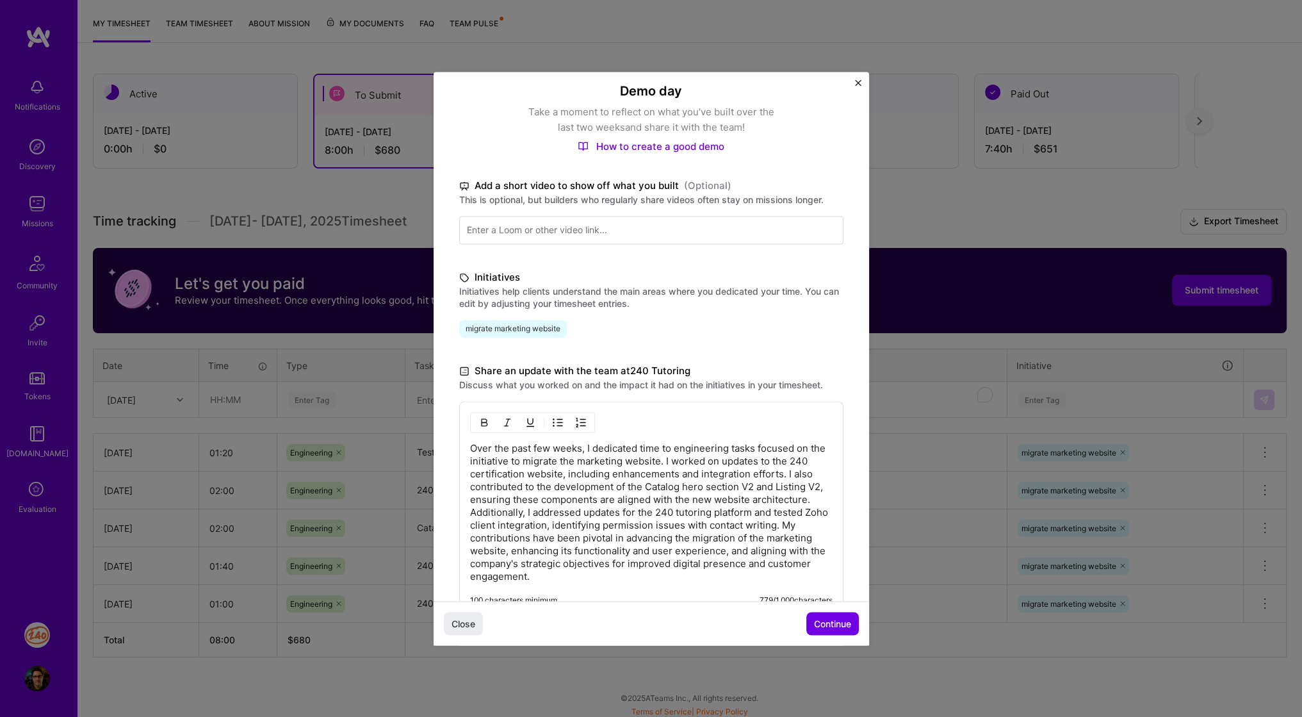
scroll to position [182, 0]
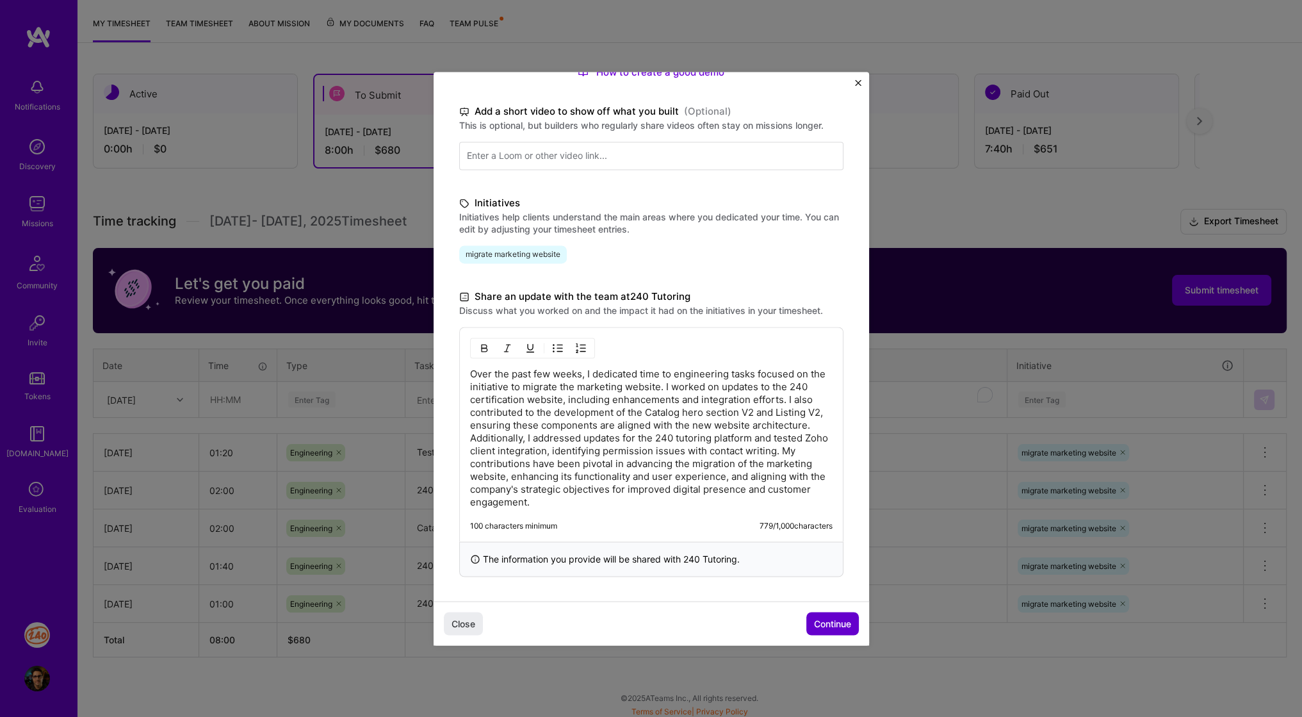
click at [825, 619] on span "Continue" at bounding box center [832, 623] width 37 height 13
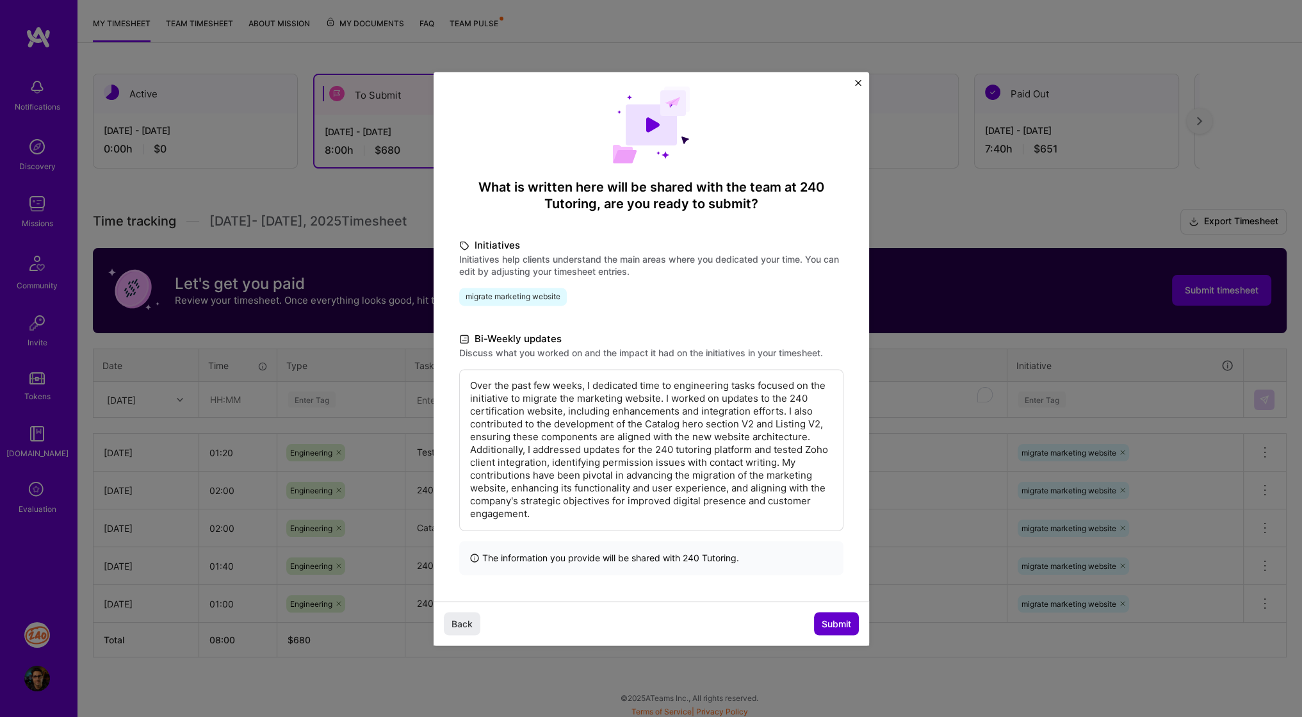
scroll to position [11, 0]
click at [832, 622] on span "Submit" at bounding box center [836, 623] width 29 height 13
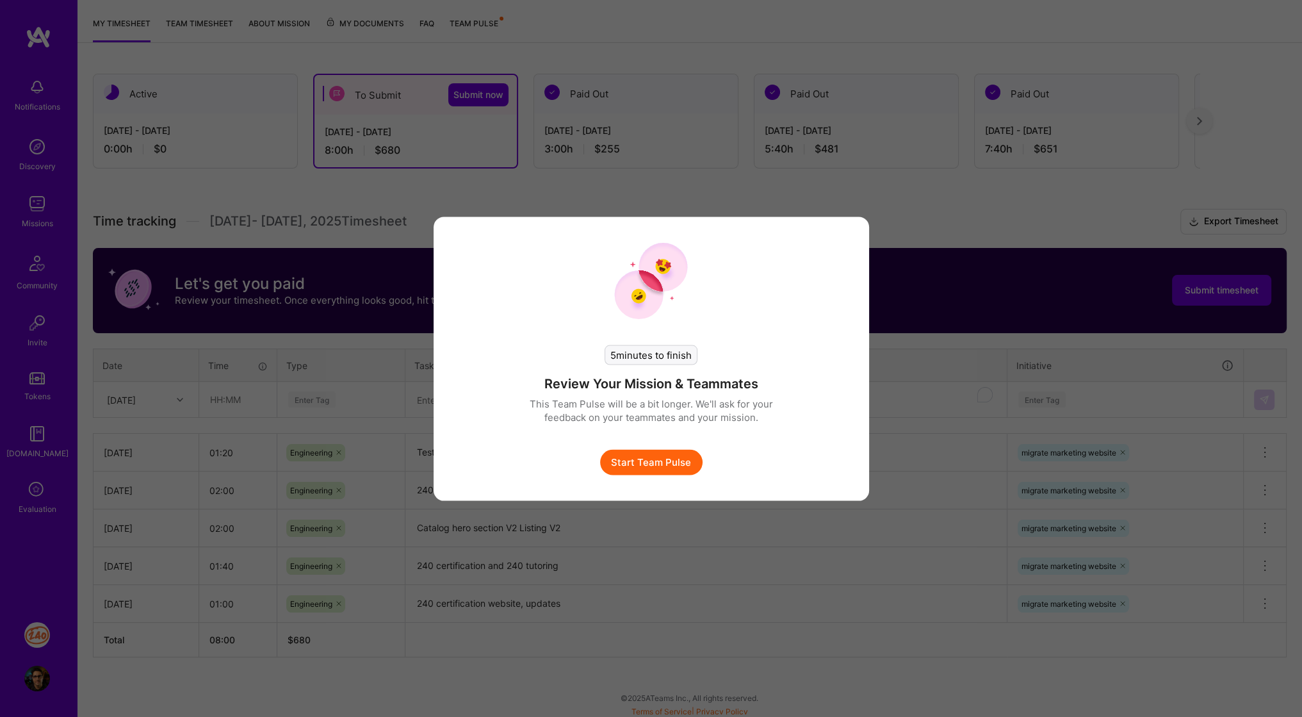
scroll to position [156, 0]
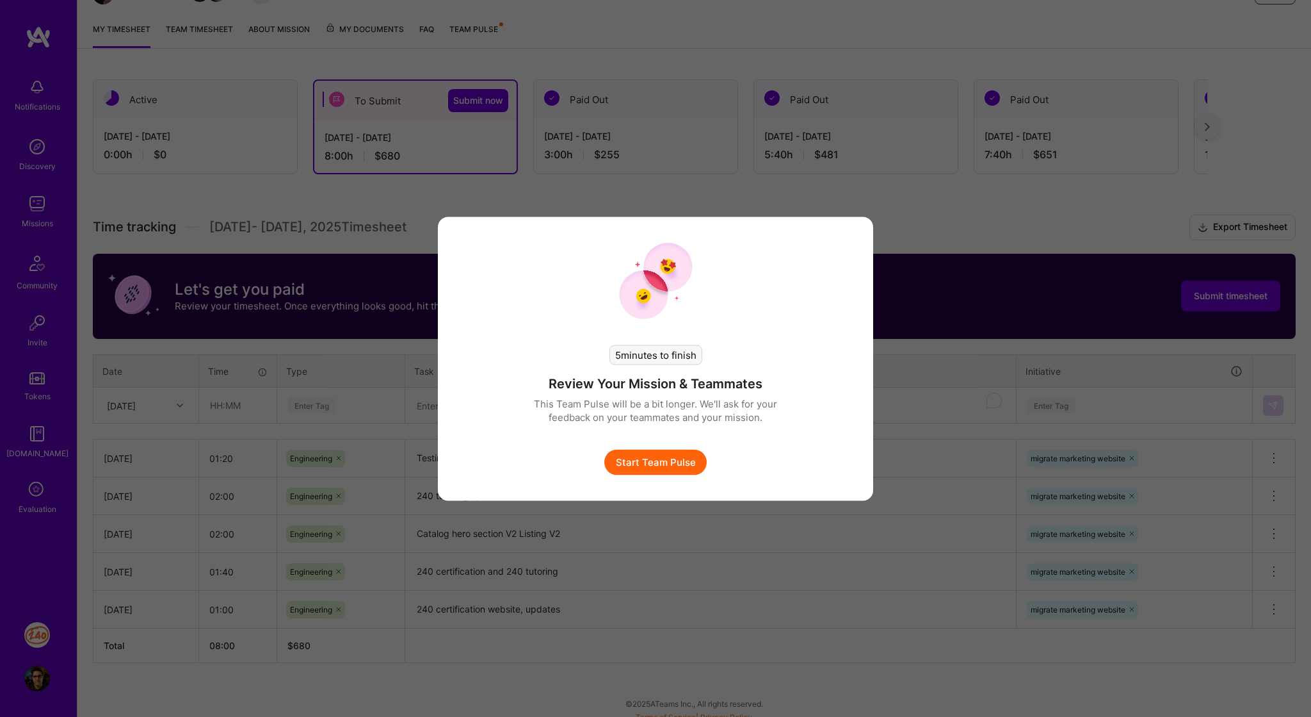
click at [684, 464] on button "Start Team Pulse" at bounding box center [655, 462] width 102 height 26
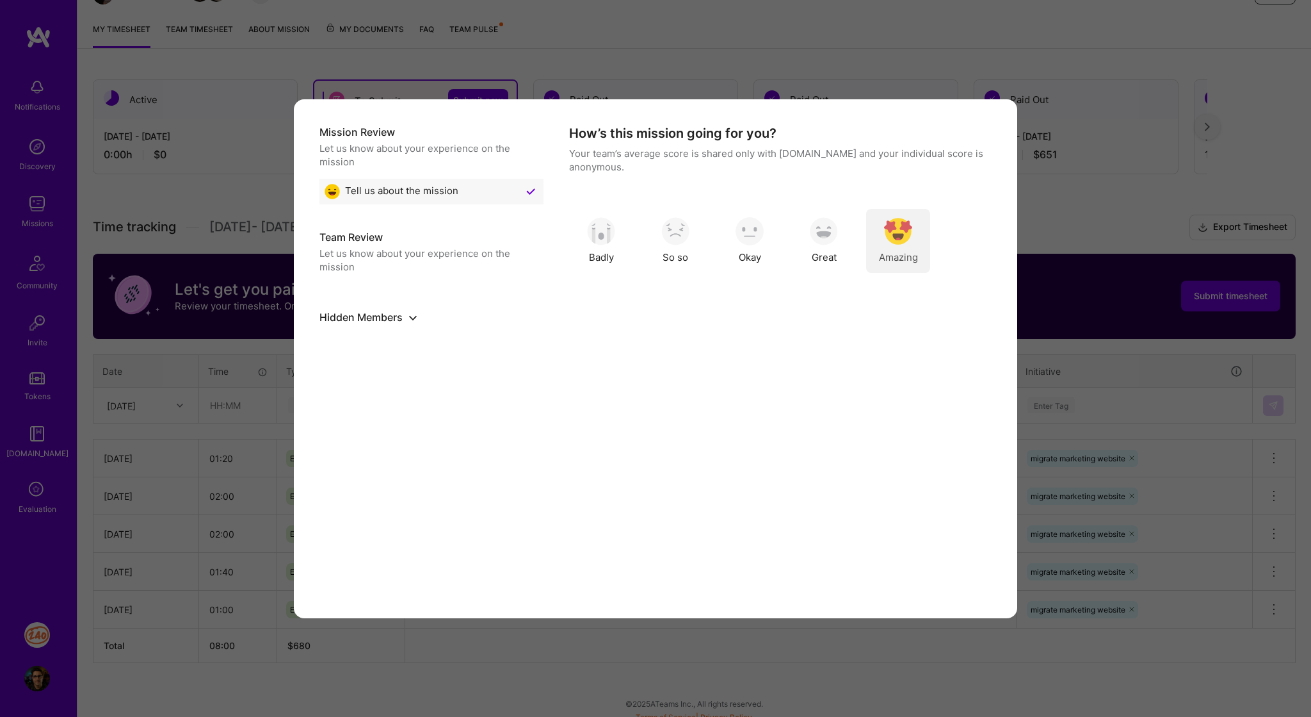
click at [904, 229] on img "modal" at bounding box center [898, 231] width 28 height 28
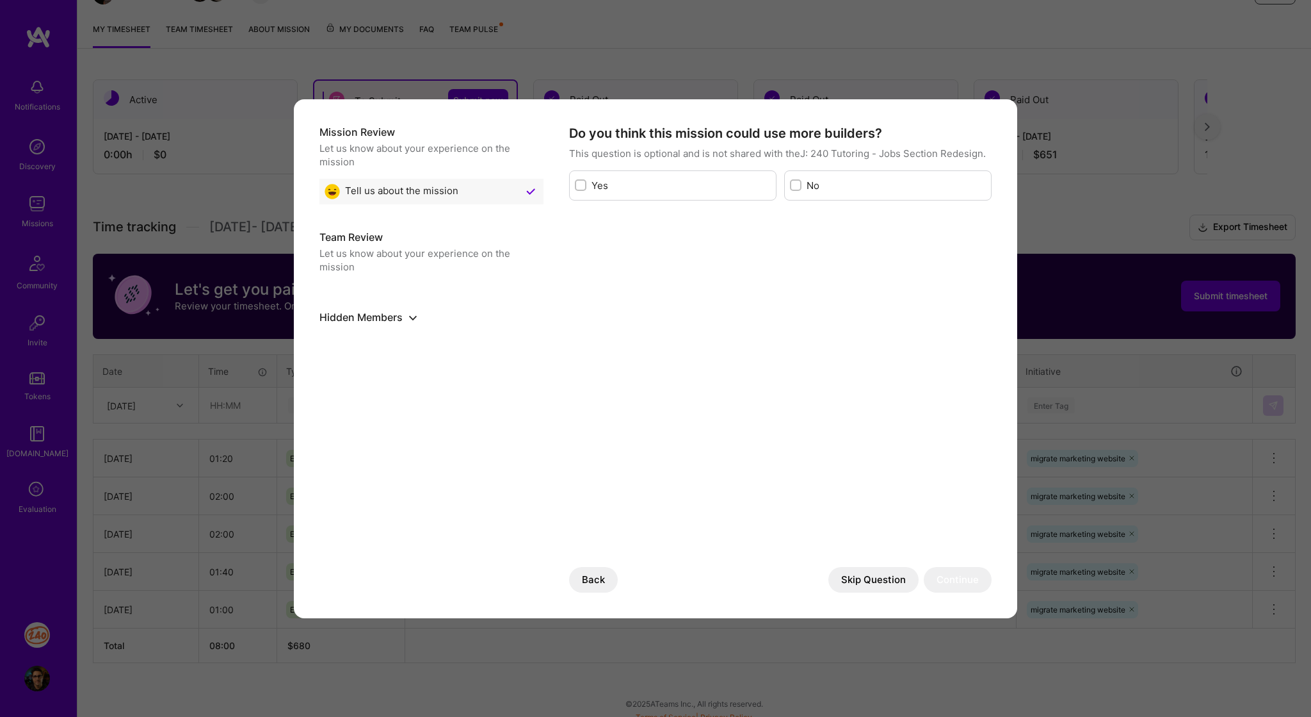
click at [859, 576] on button "Skip Question" at bounding box center [874, 580] width 90 height 26
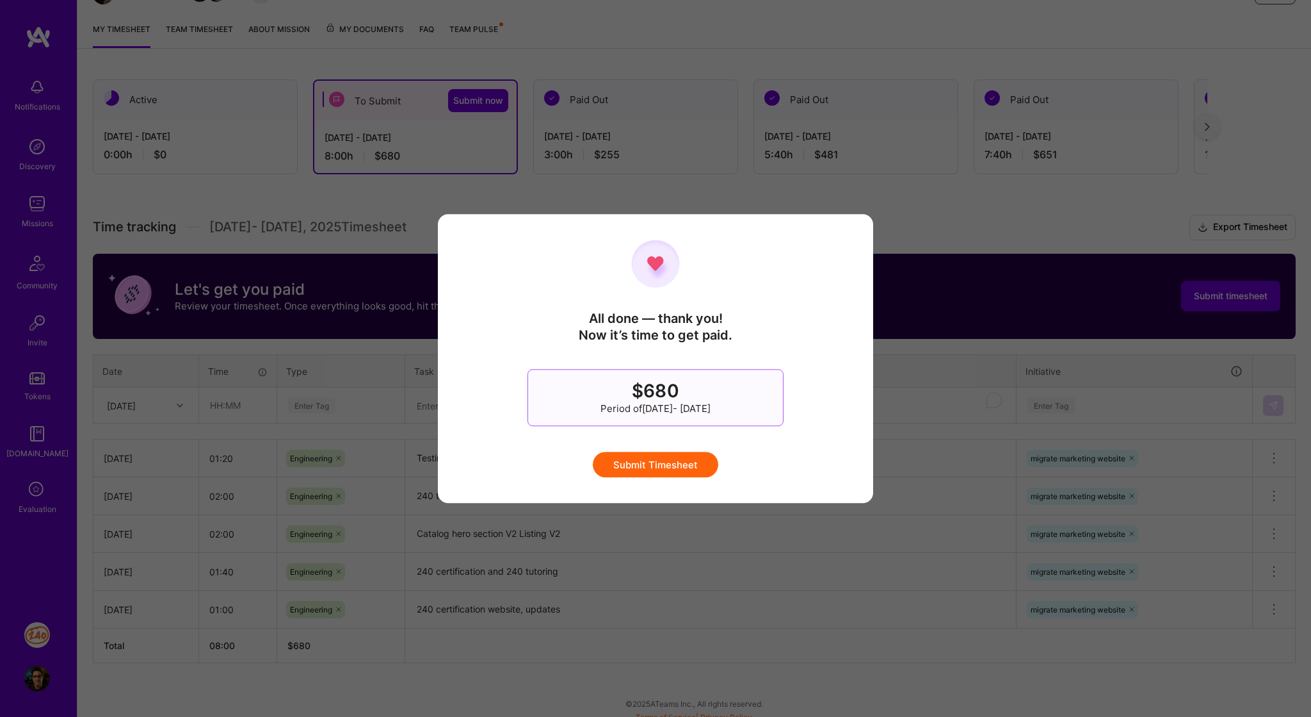
click at [683, 463] on button "Submit Timesheet" at bounding box center [656, 464] width 126 height 26
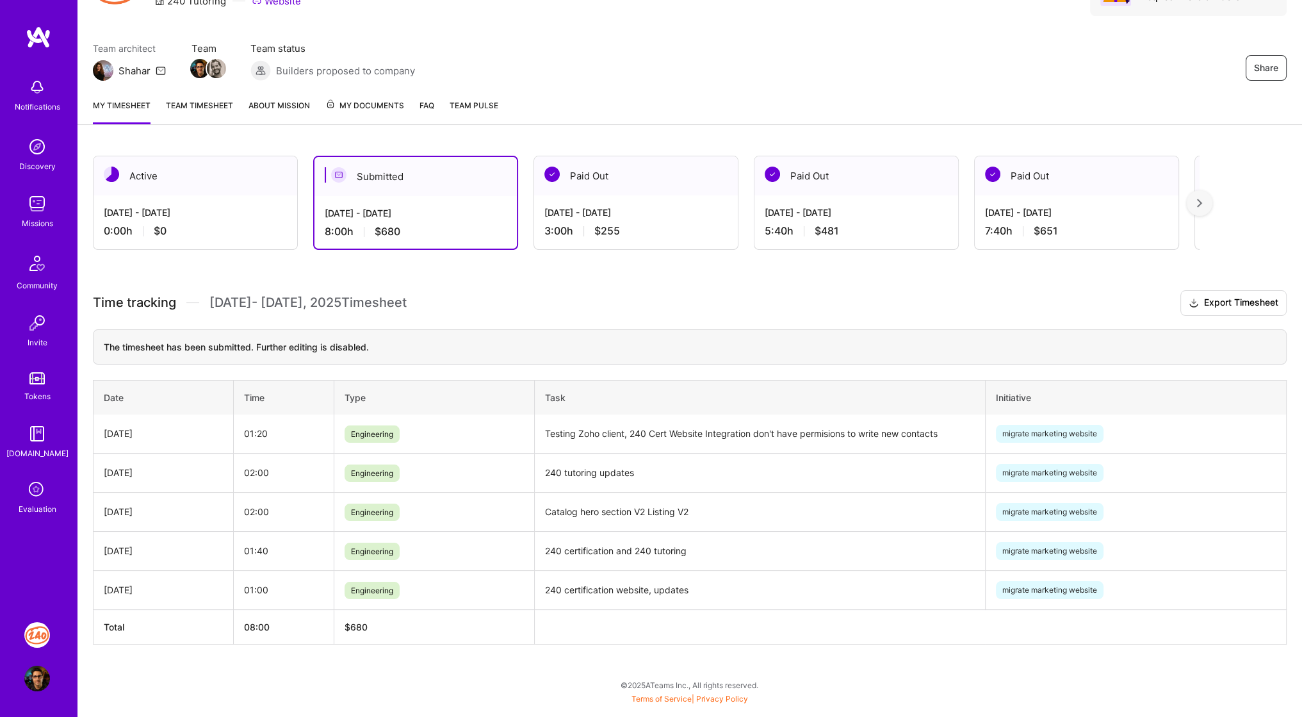
scroll to position [0, 0]
